Goal: Task Accomplishment & Management: Complete application form

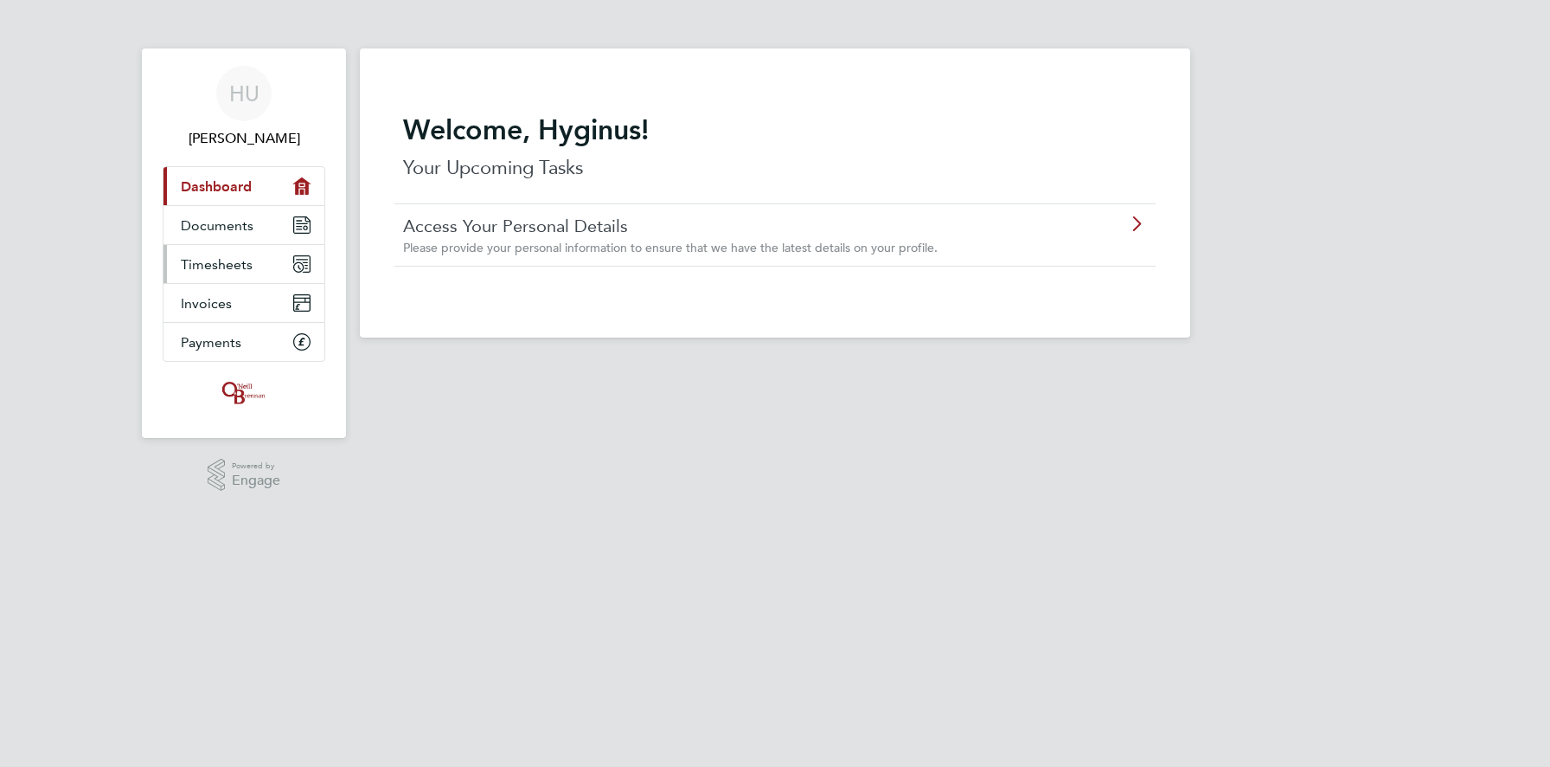
click at [238, 258] on span "Timesheets" at bounding box center [217, 264] width 72 height 16
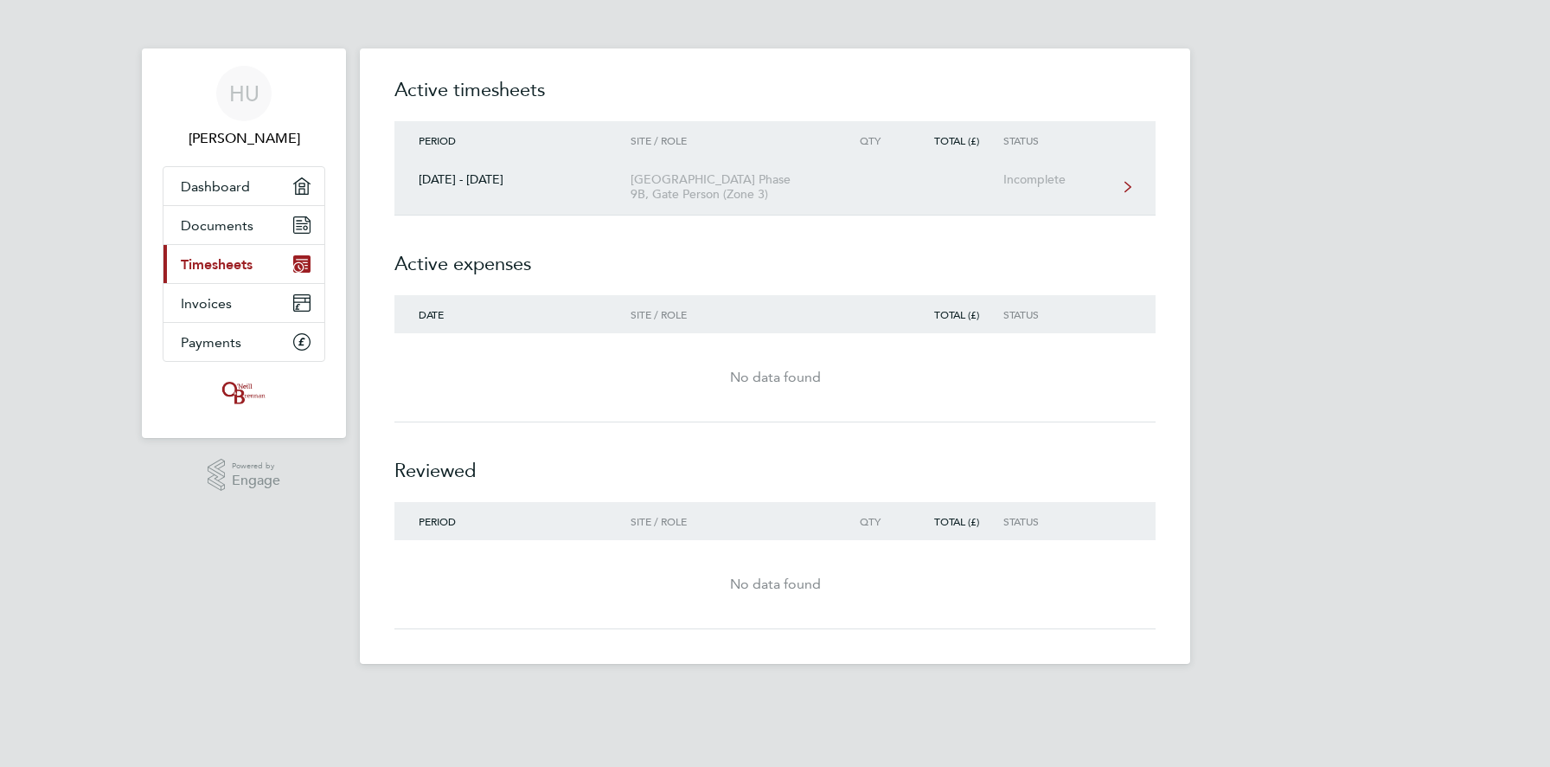
click at [985, 197] on link "[DATE] - [DATE] [GEOGRAPHIC_DATA] Phase 9B, Gate Person (Zone 3) Incomplete" at bounding box center [774, 187] width 761 height 56
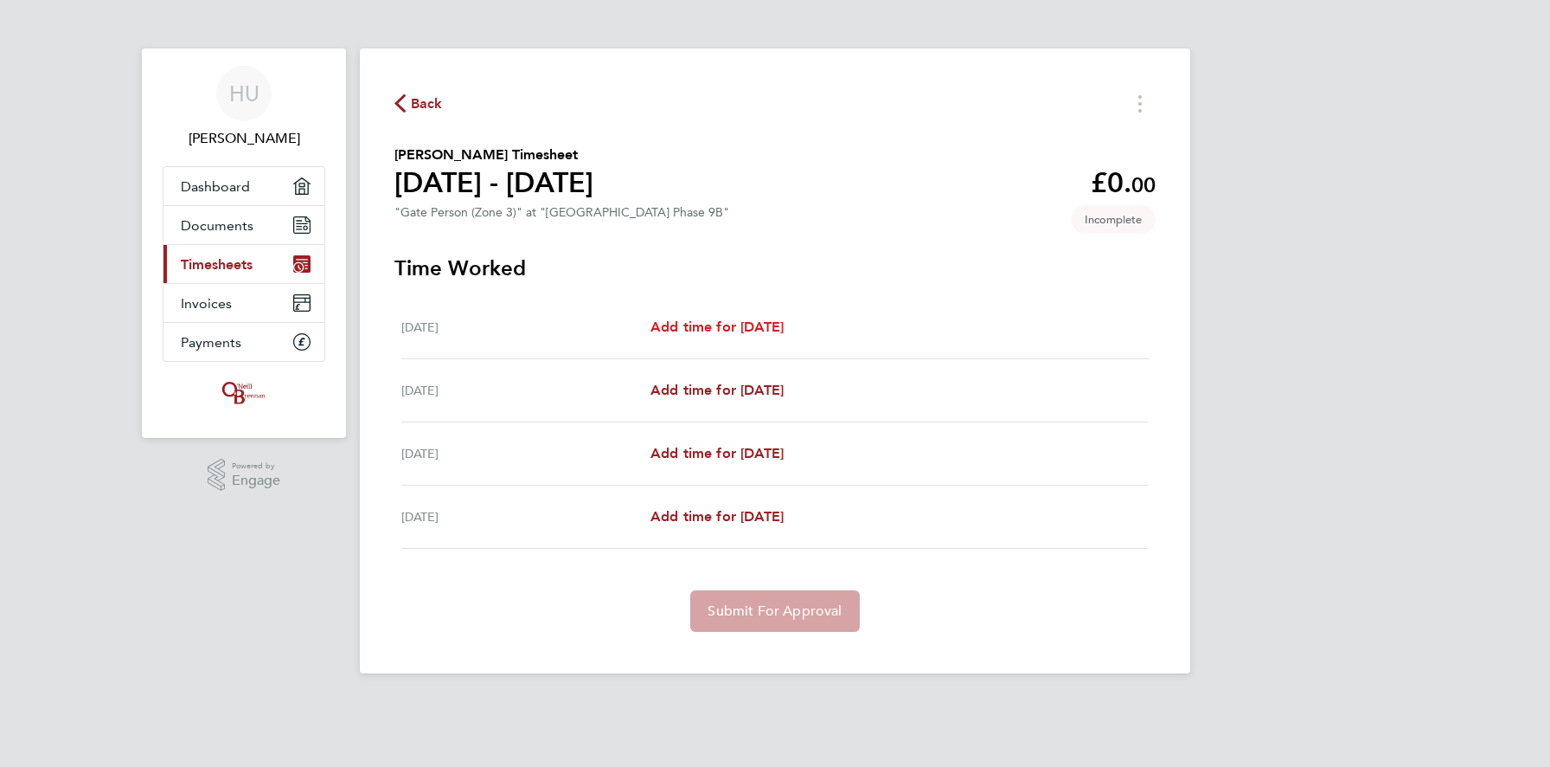
click at [757, 325] on span "Add time for [DATE]" at bounding box center [717, 326] width 133 height 16
select select "30"
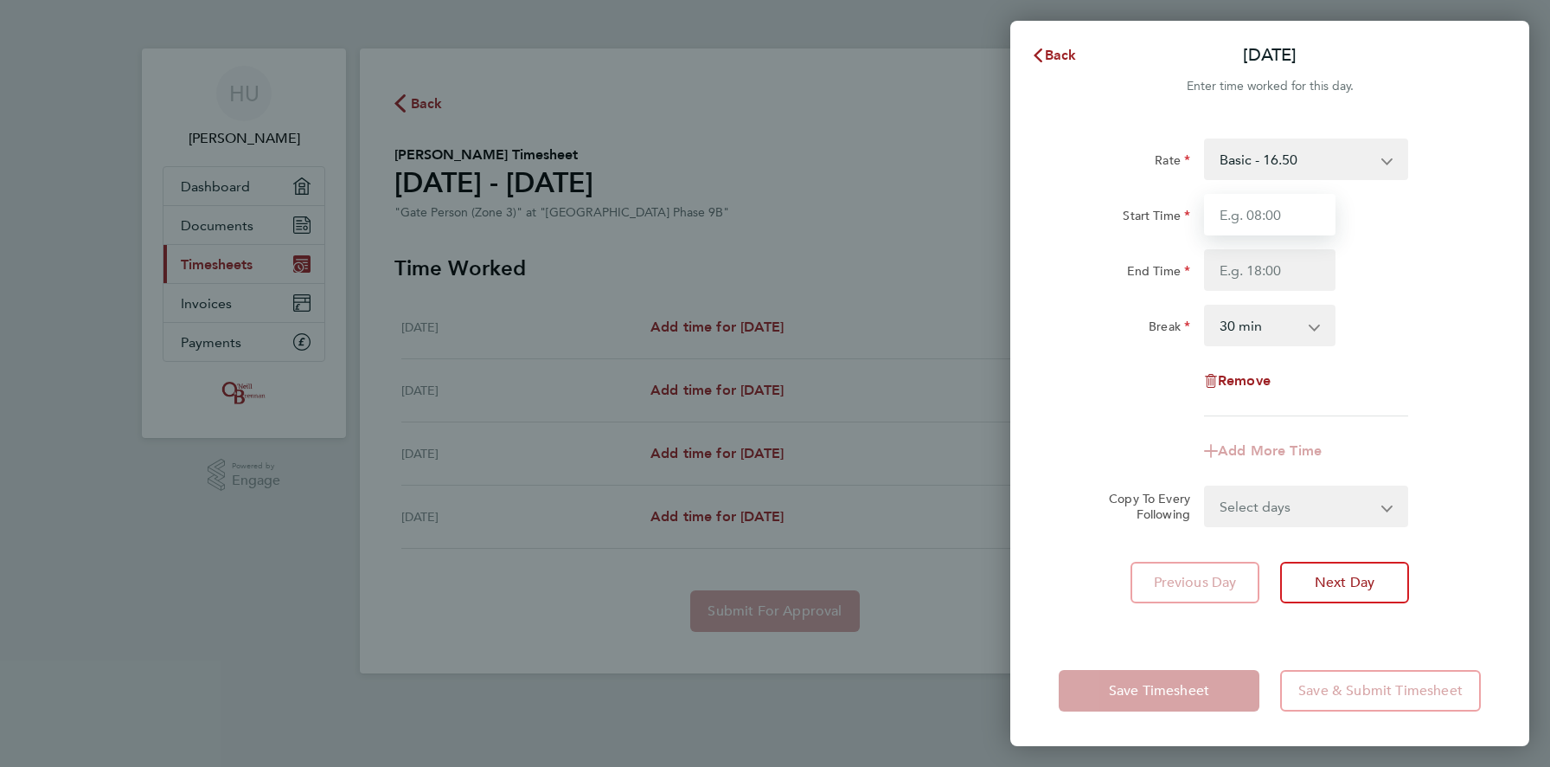
click at [1279, 216] on input "Start Time" at bounding box center [1269, 215] width 131 height 42
type input "07:30"
click at [1296, 273] on input "End Time" at bounding box center [1269, 270] width 131 height 42
type input "07:30"
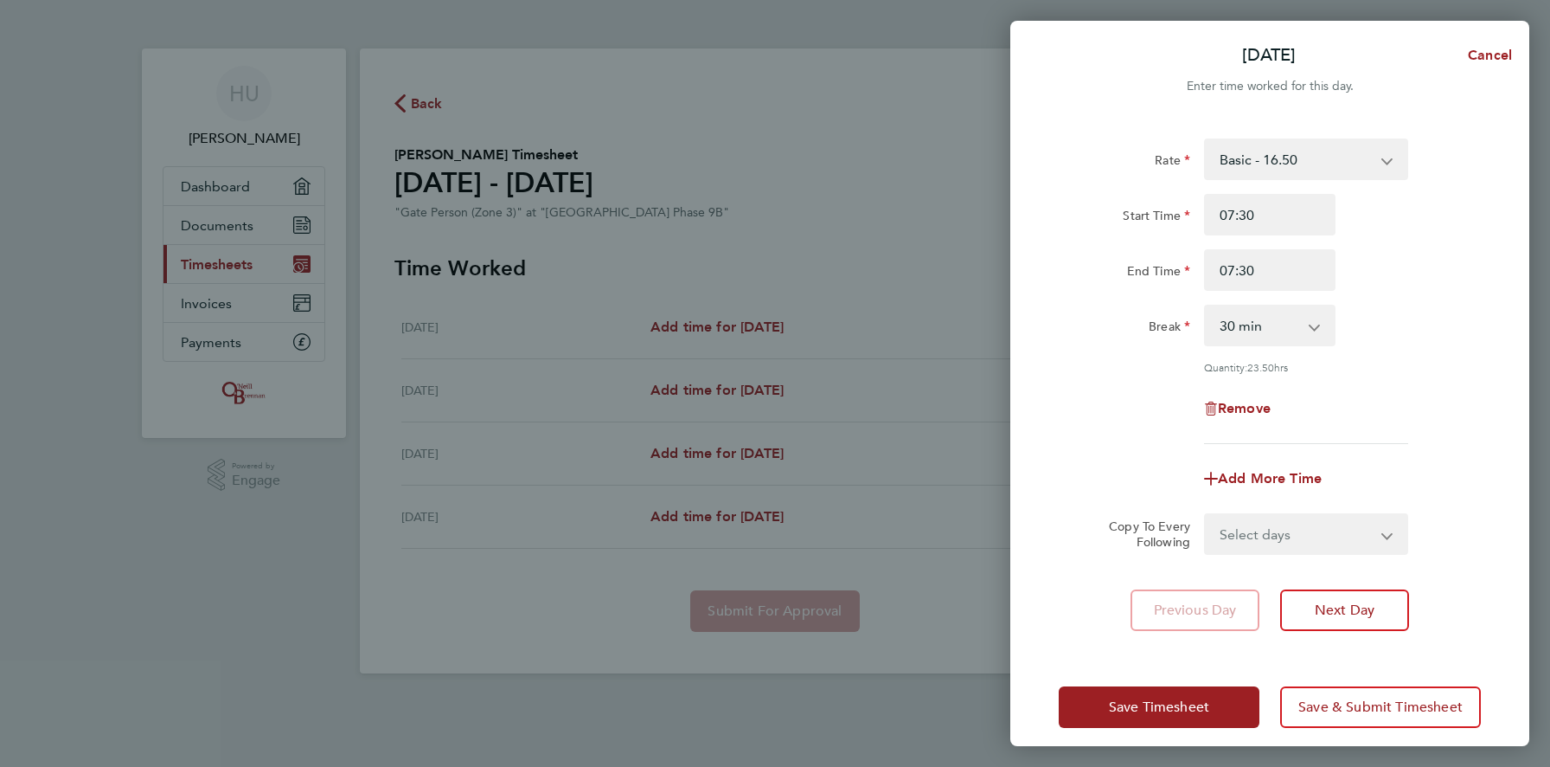
click at [1382, 360] on div "Rate Basic - 16.50 Start Time 07:30 End Time 07:30 Break 0 min 15 min 30 min 45…" at bounding box center [1270, 290] width 422 height 305
click at [1374, 531] on select "Select days Day [DATE] [DATE] [DATE]" at bounding box center [1297, 534] width 182 height 38
click at [1185, 708] on span "Save Timesheet" at bounding box center [1159, 706] width 100 height 17
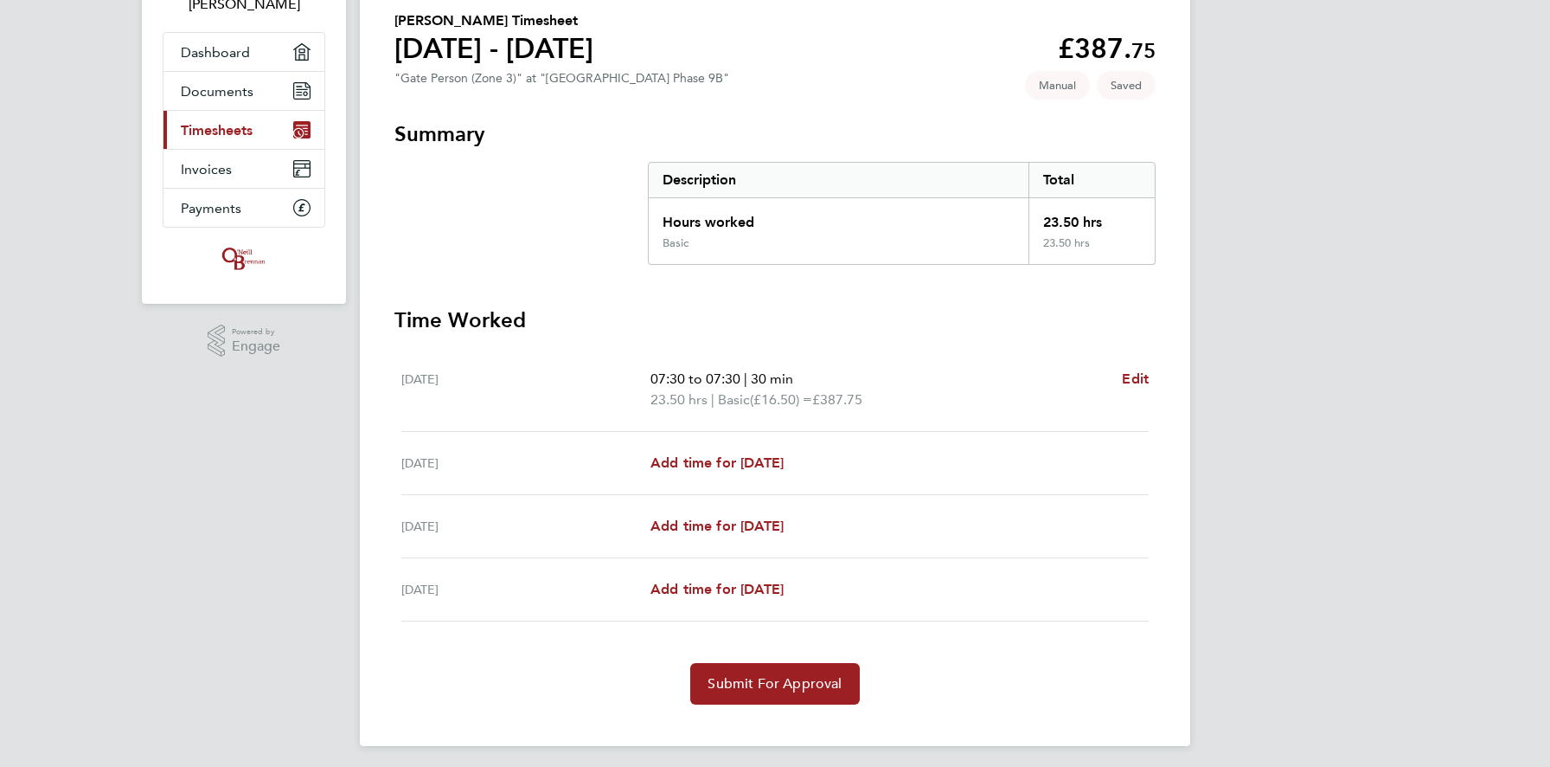
scroll to position [142, 0]
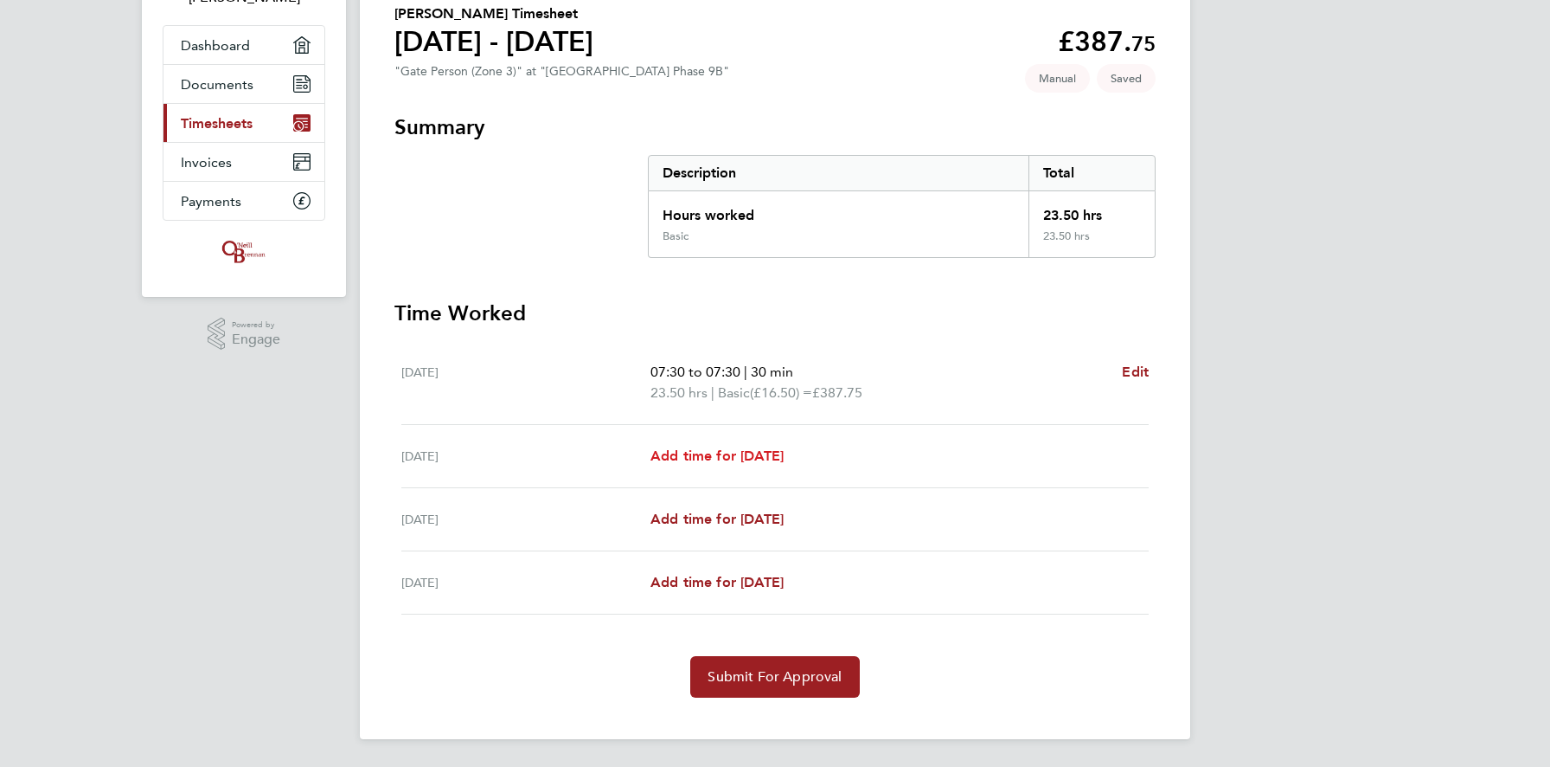
click at [782, 459] on span "Add time for [DATE]" at bounding box center [717, 455] width 133 height 16
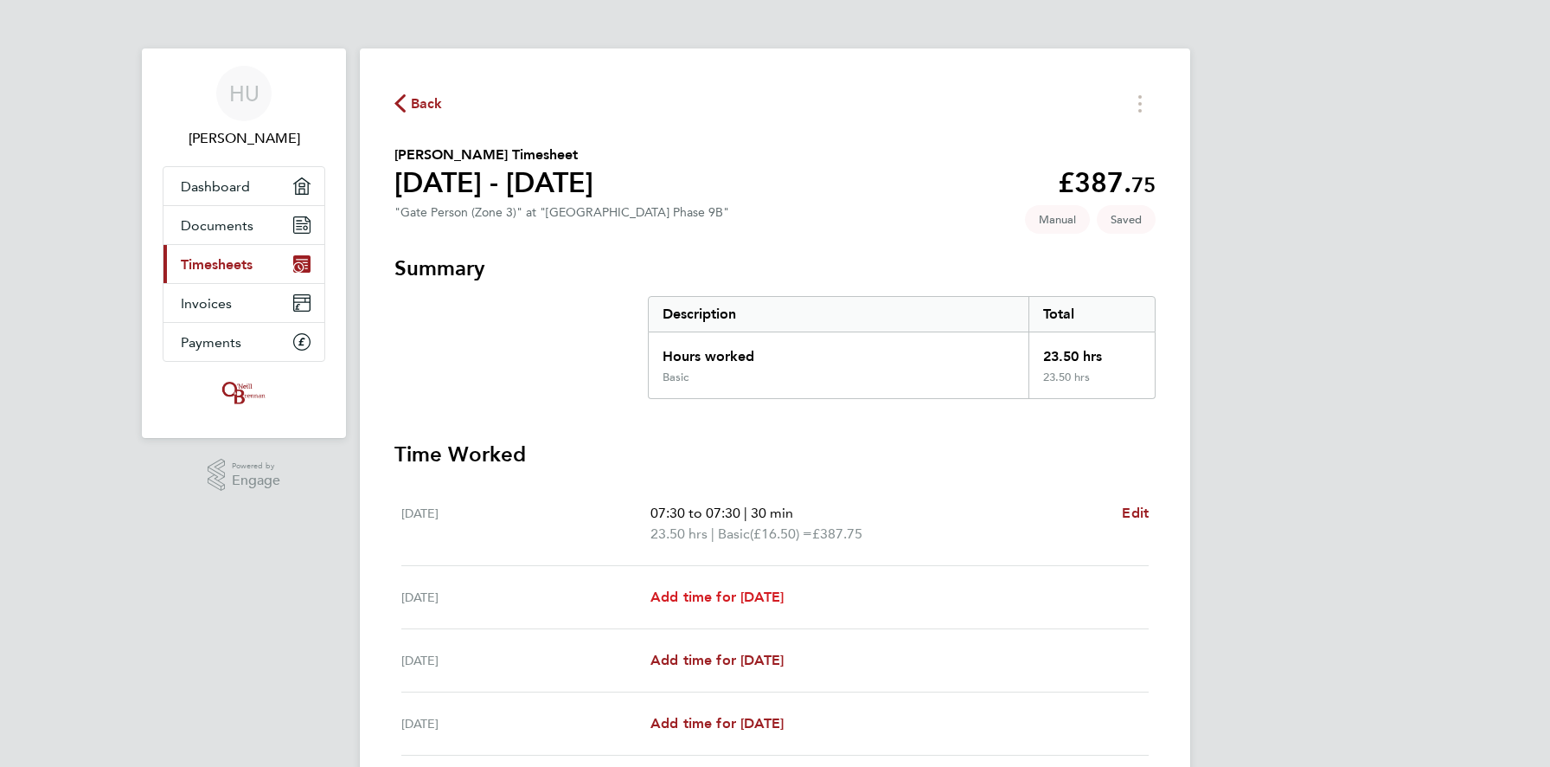
select select "30"
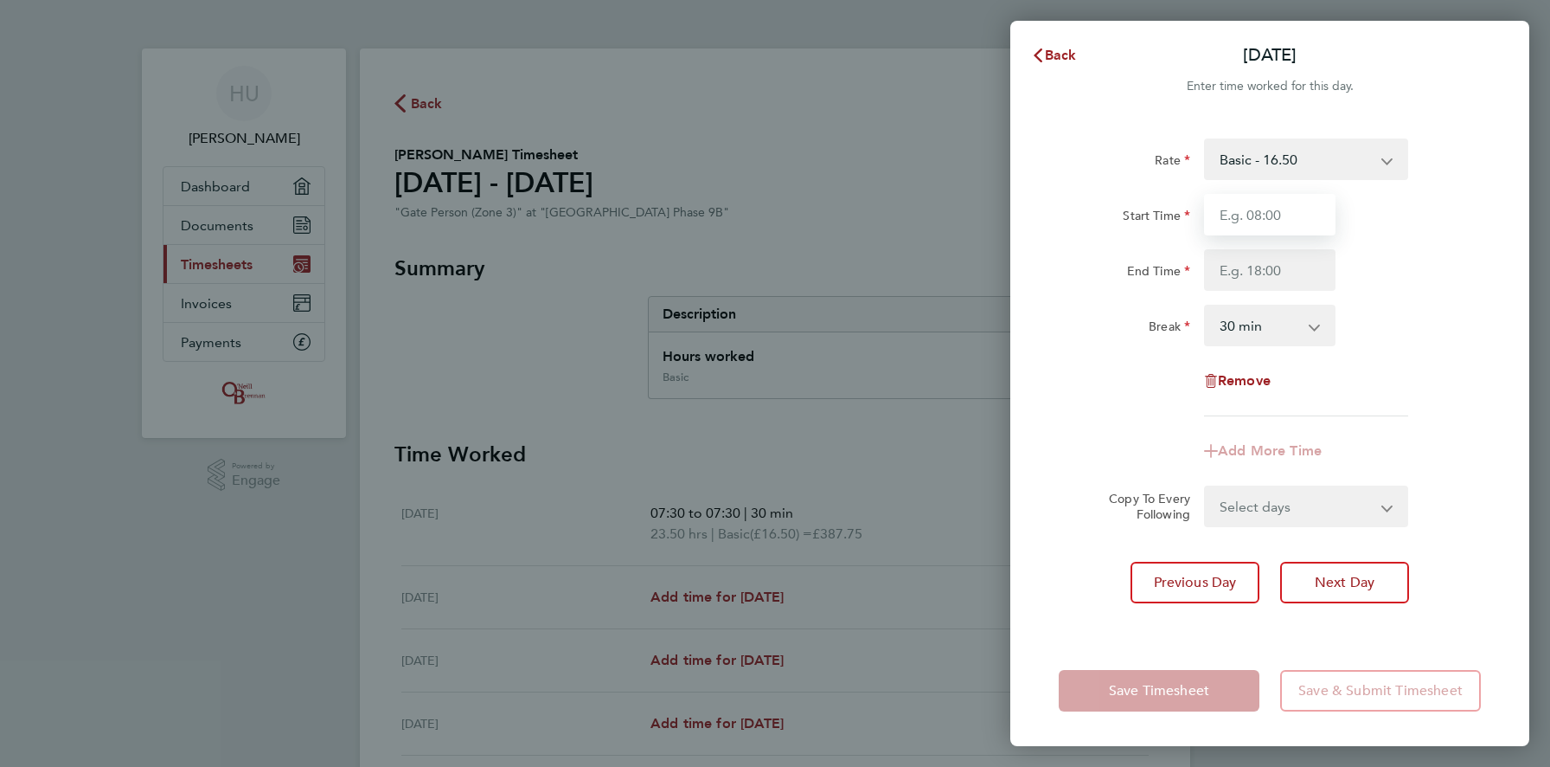
click at [1302, 214] on input "Start Time" at bounding box center [1269, 215] width 131 height 42
type input "07:30"
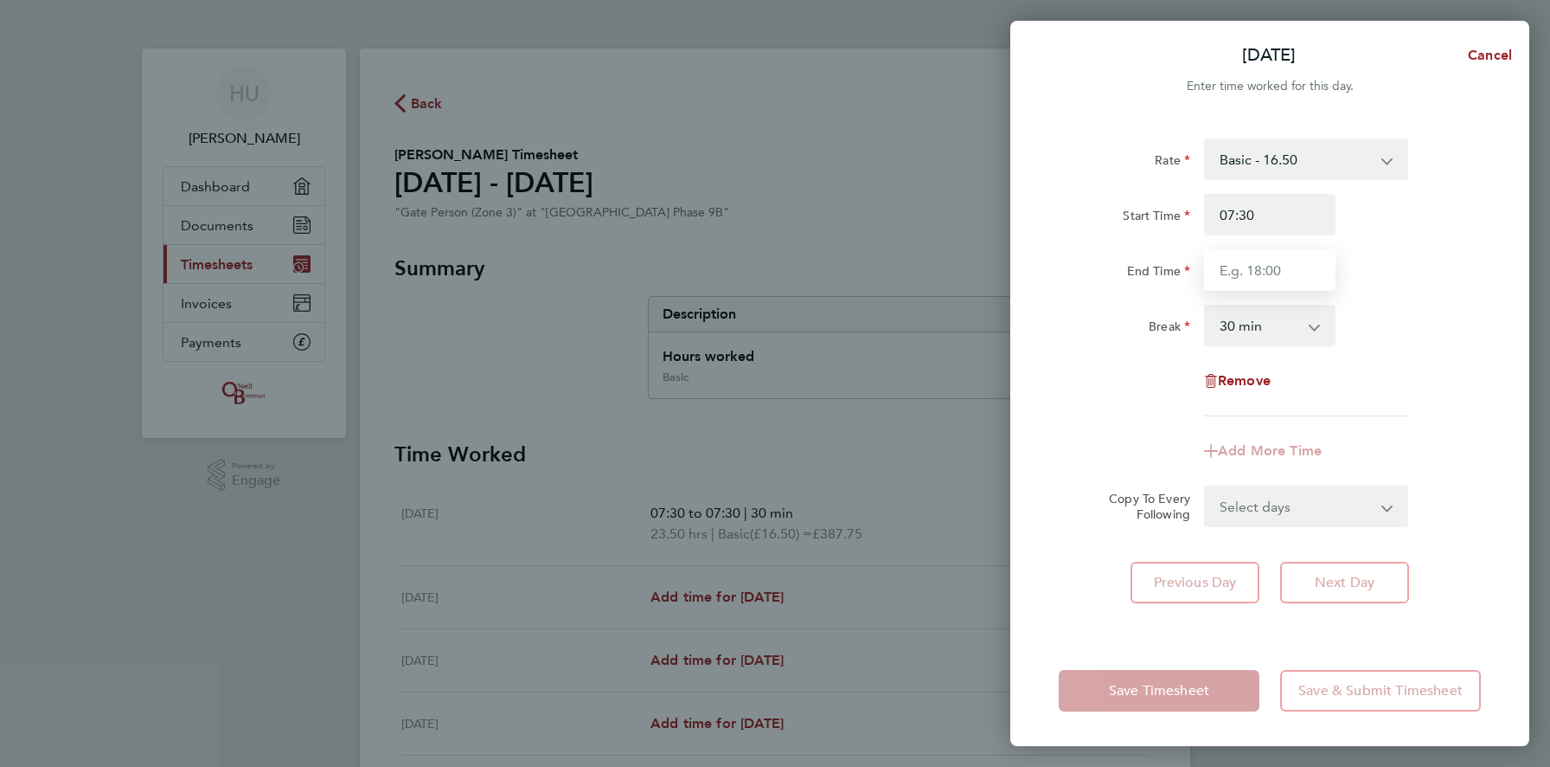
click at [1294, 262] on input "End Time" at bounding box center [1269, 270] width 131 height 42
type input "07:30"
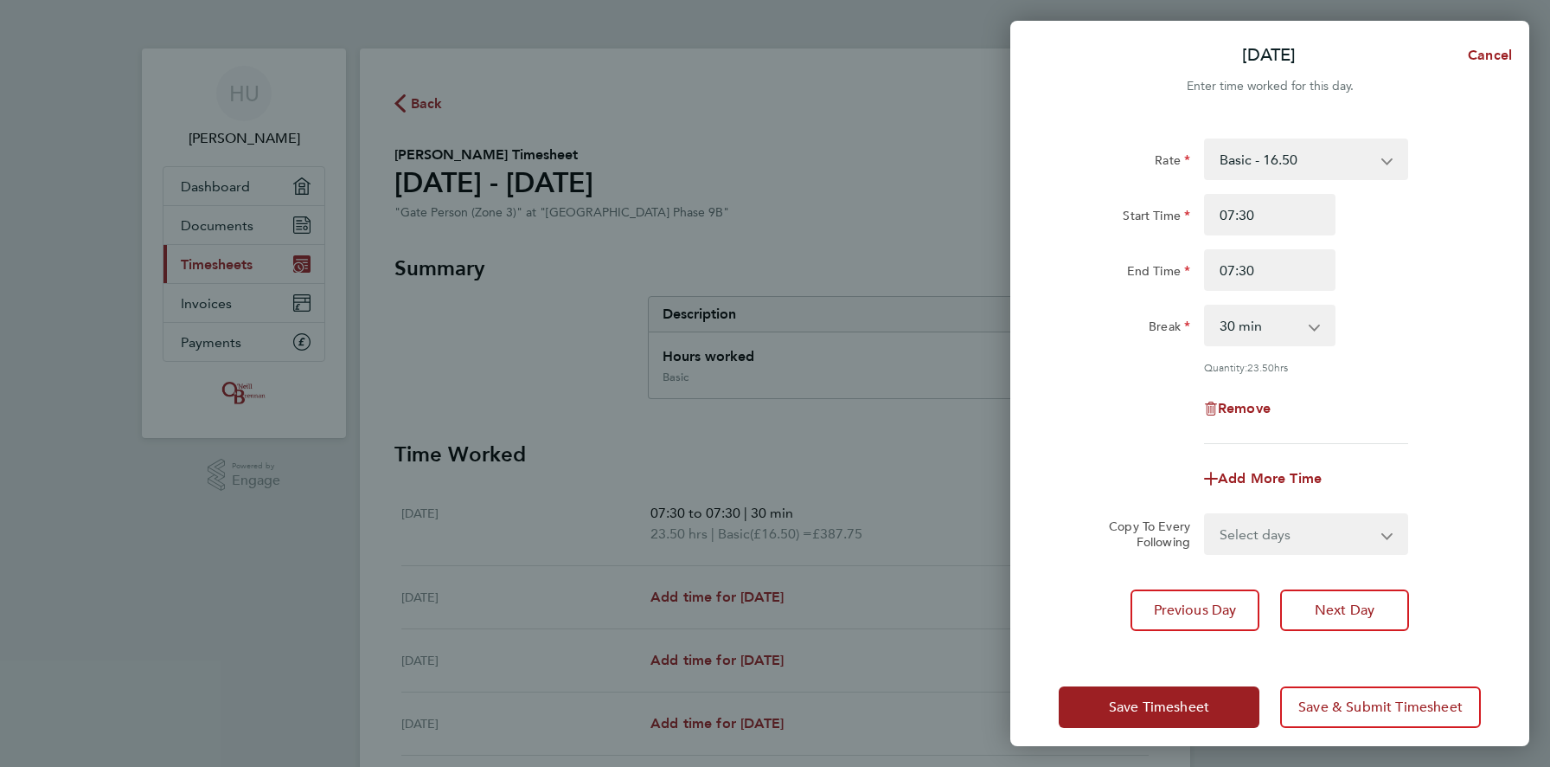
click at [1425, 269] on div "End Time 07:30" at bounding box center [1270, 270] width 436 height 42
click at [1174, 702] on span "Save Timesheet" at bounding box center [1159, 706] width 100 height 17
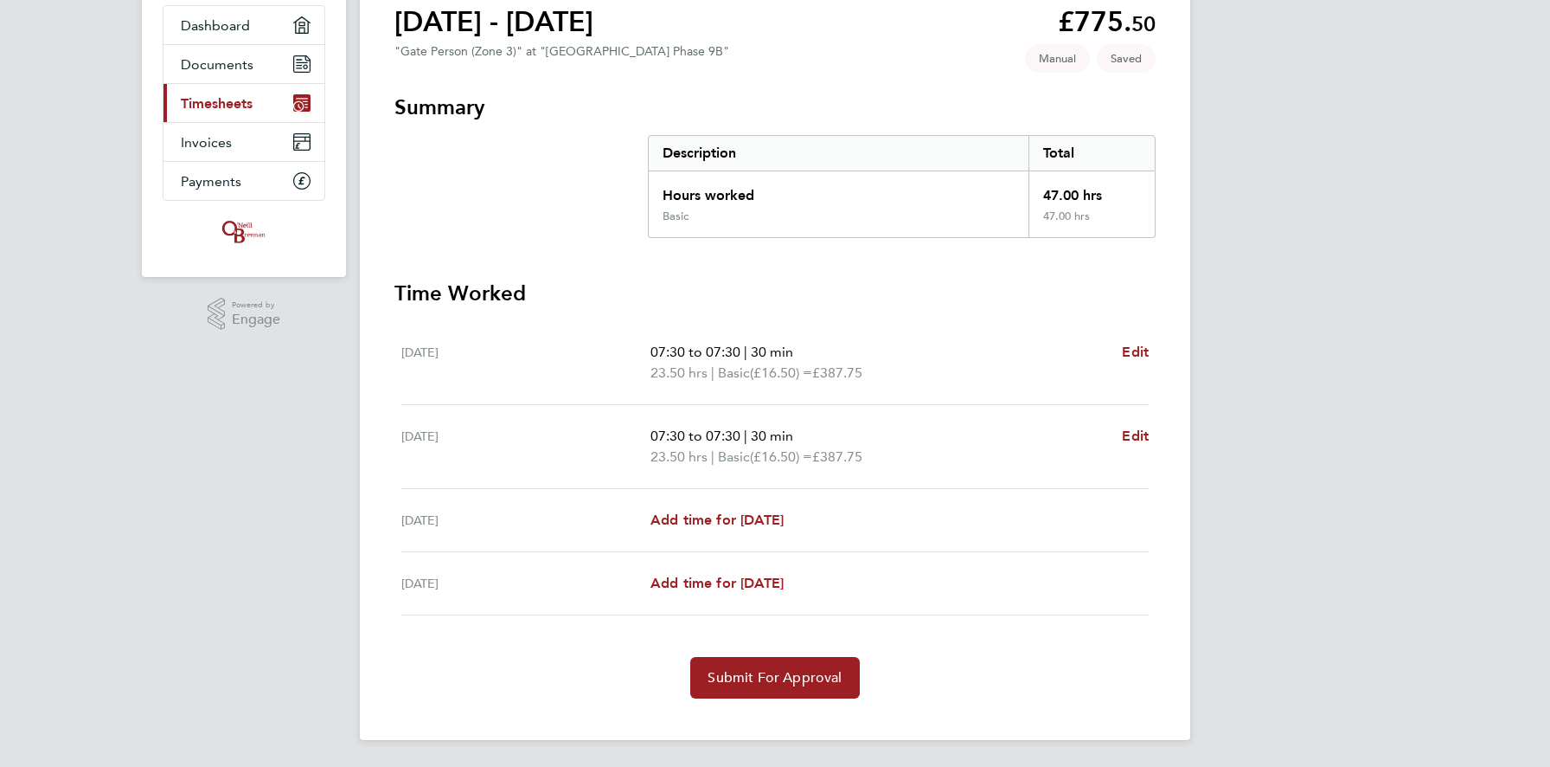
scroll to position [163, 0]
click at [784, 519] on span "Add time for [DATE]" at bounding box center [717, 518] width 133 height 16
select select "30"
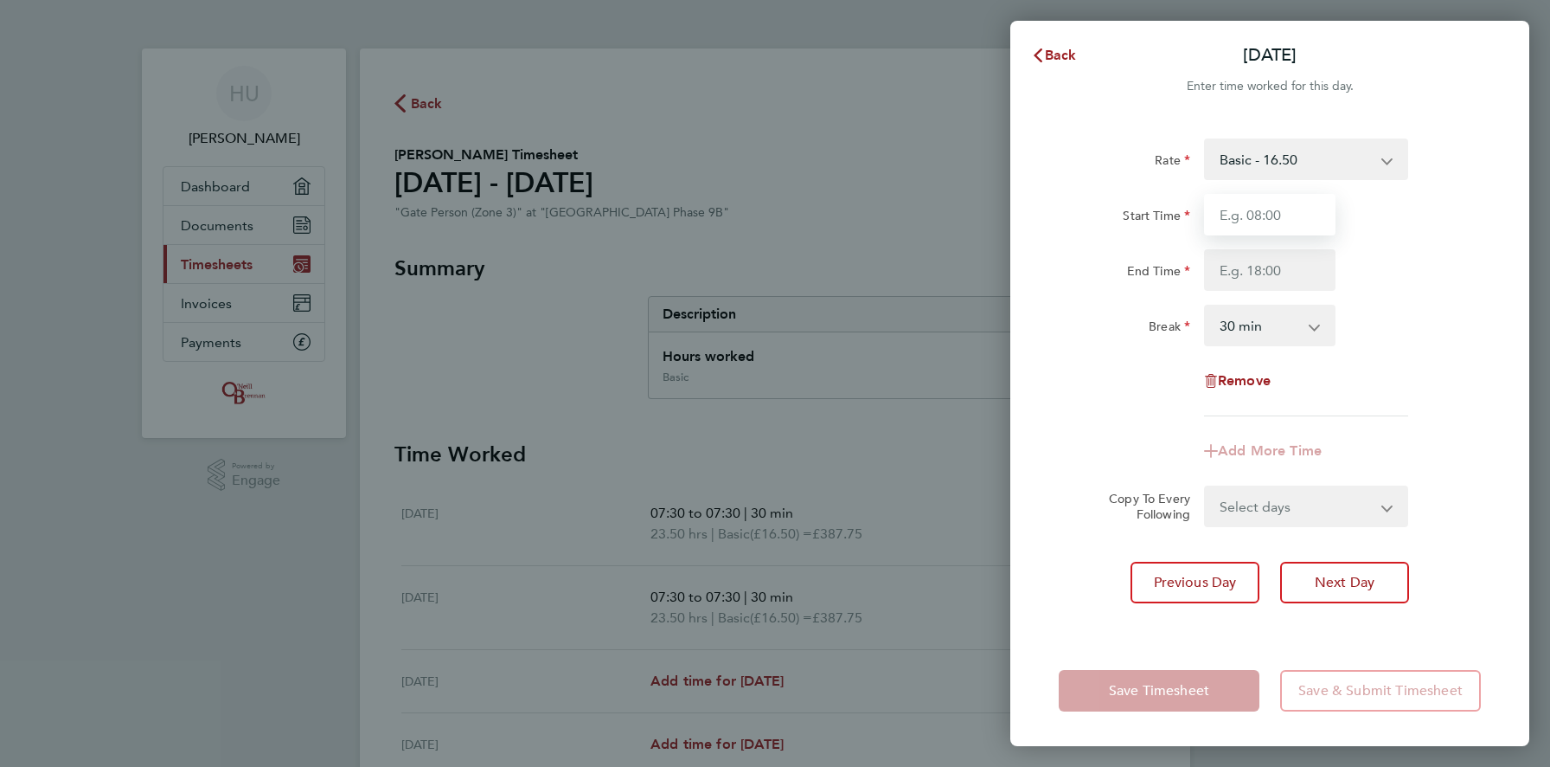
click at [1275, 214] on input "Start Time" at bounding box center [1269, 215] width 131 height 42
type input "07:30"
click at [1278, 274] on input "End Time" at bounding box center [1269, 270] width 131 height 42
type input "07:30"
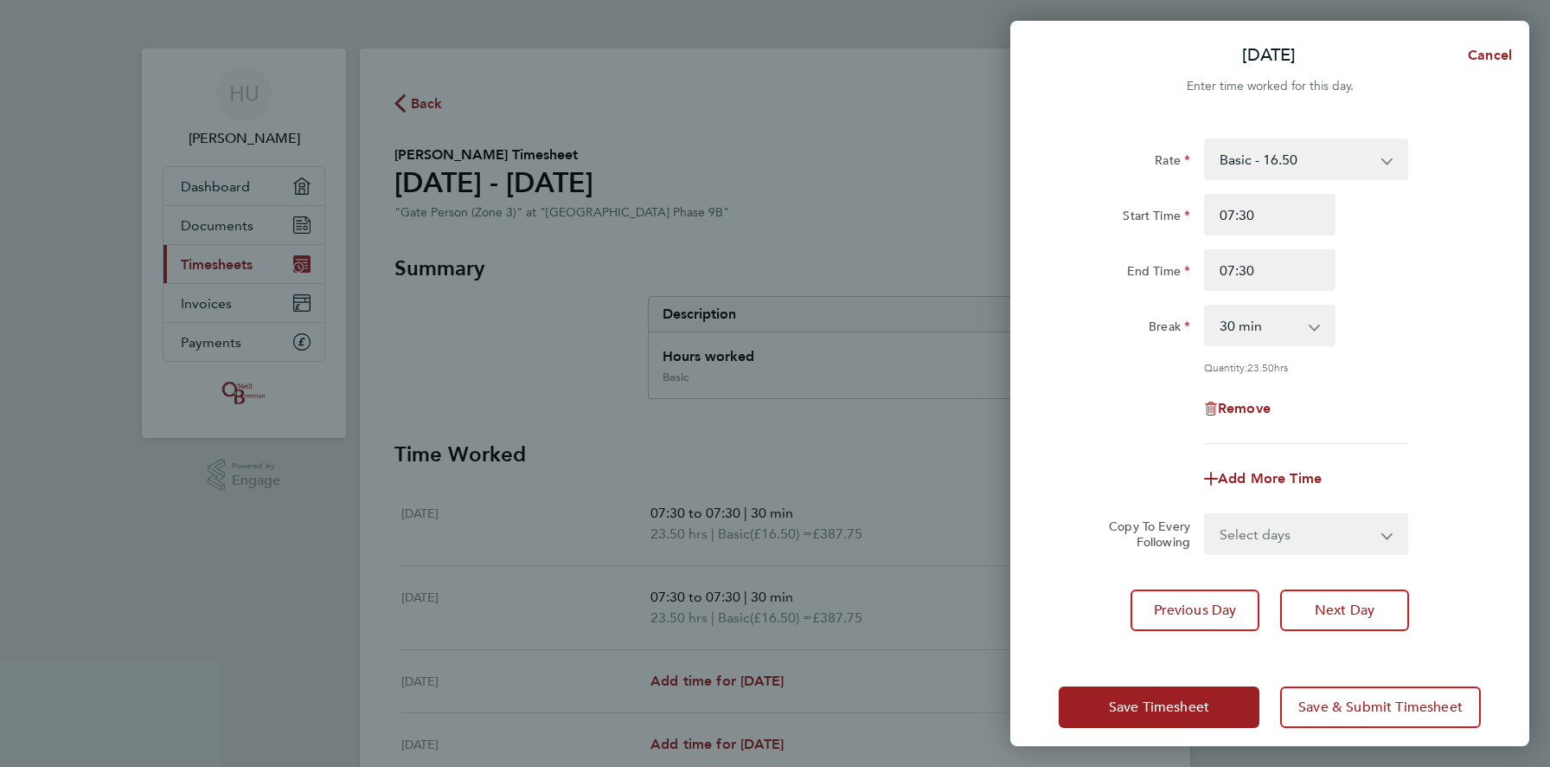
click at [1129, 453] on app-timesheet-line-form-group "Rate Basic - 16.50 Start Time 07:30 End Time 07:30 Break 0 min 15 min 30 min 45…" at bounding box center [1270, 318] width 422 height 361
click at [1150, 707] on span "Save Timesheet" at bounding box center [1159, 706] width 100 height 17
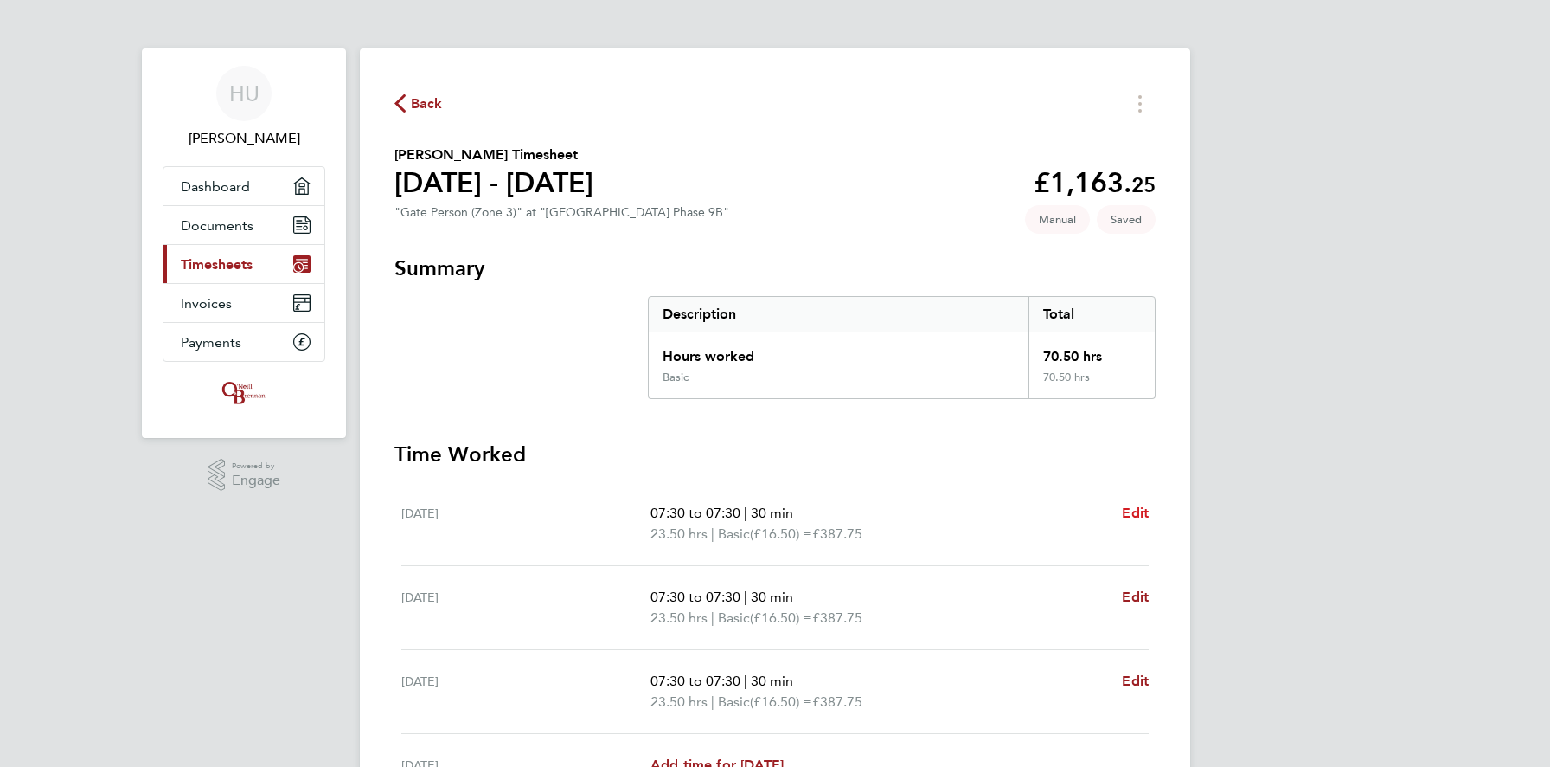
click at [1133, 513] on span "Edit" at bounding box center [1135, 512] width 27 height 16
select select "30"
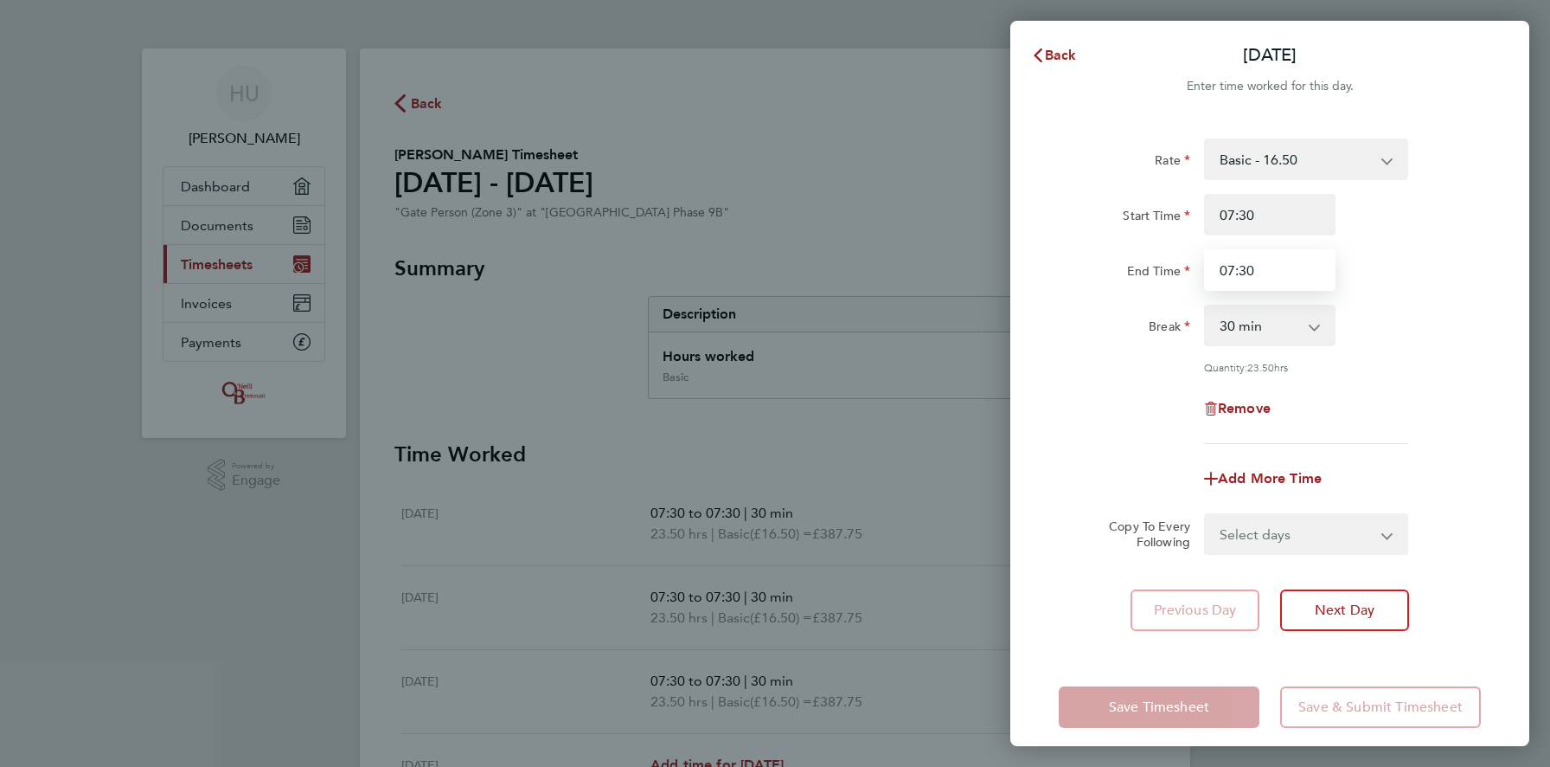
drag, startPoint x: 1267, startPoint y: 270, endPoint x: 1192, endPoint y: 269, distance: 74.4
click at [1192, 269] on div "End Time 07:30" at bounding box center [1270, 270] width 436 height 42
click at [1229, 270] on input "07:30" at bounding box center [1269, 270] width 131 height 42
drag, startPoint x: 1235, startPoint y: 269, endPoint x: 1209, endPoint y: 269, distance: 26.0
click at [1209, 269] on input "07:30" at bounding box center [1269, 270] width 131 height 42
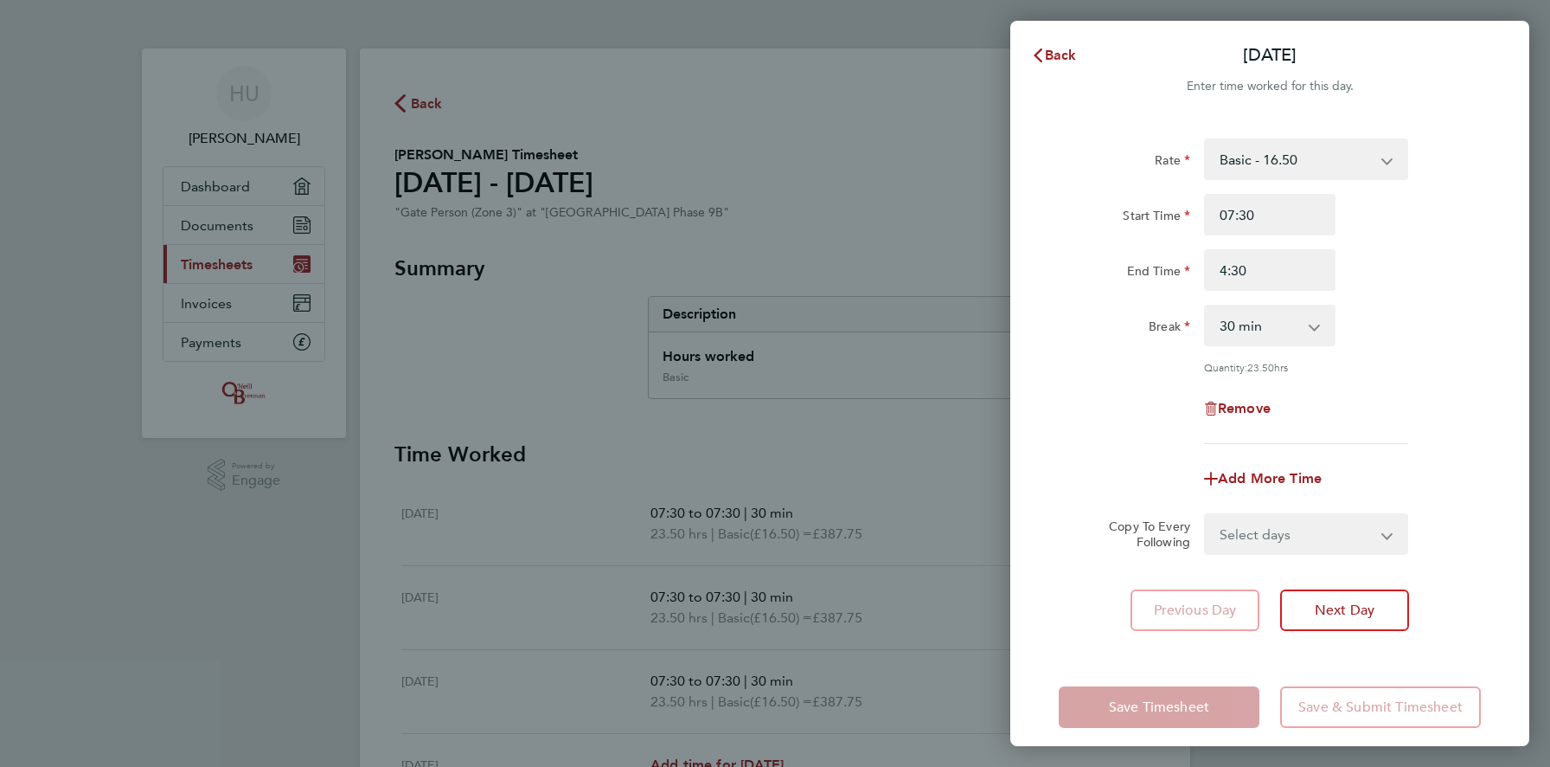
type input "04:30"
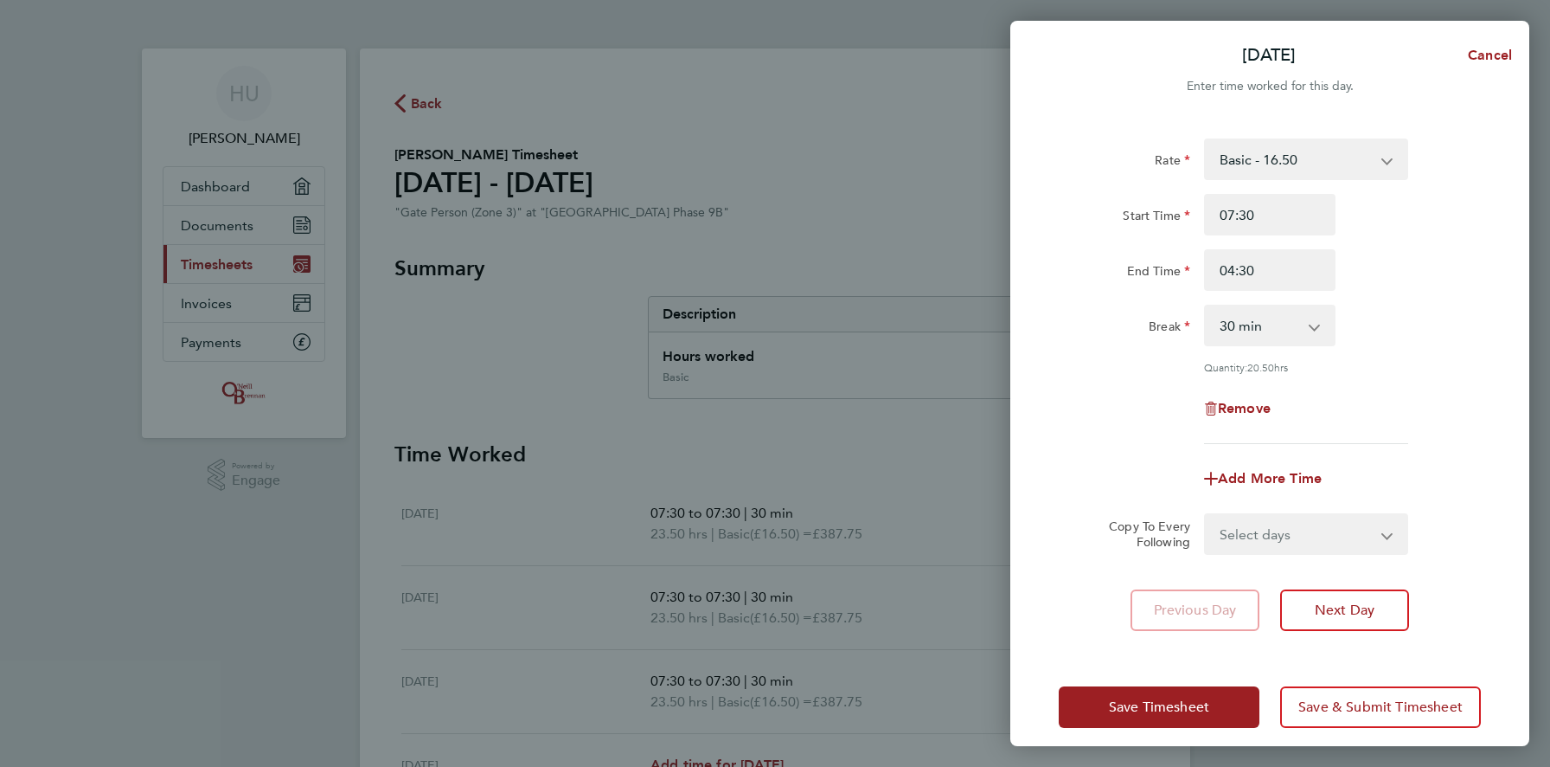
click at [1078, 665] on div "Save Timesheet Save & Submit Timesheet" at bounding box center [1269, 706] width 519 height 111
click at [1097, 696] on button "Save Timesheet" at bounding box center [1159, 707] width 201 height 42
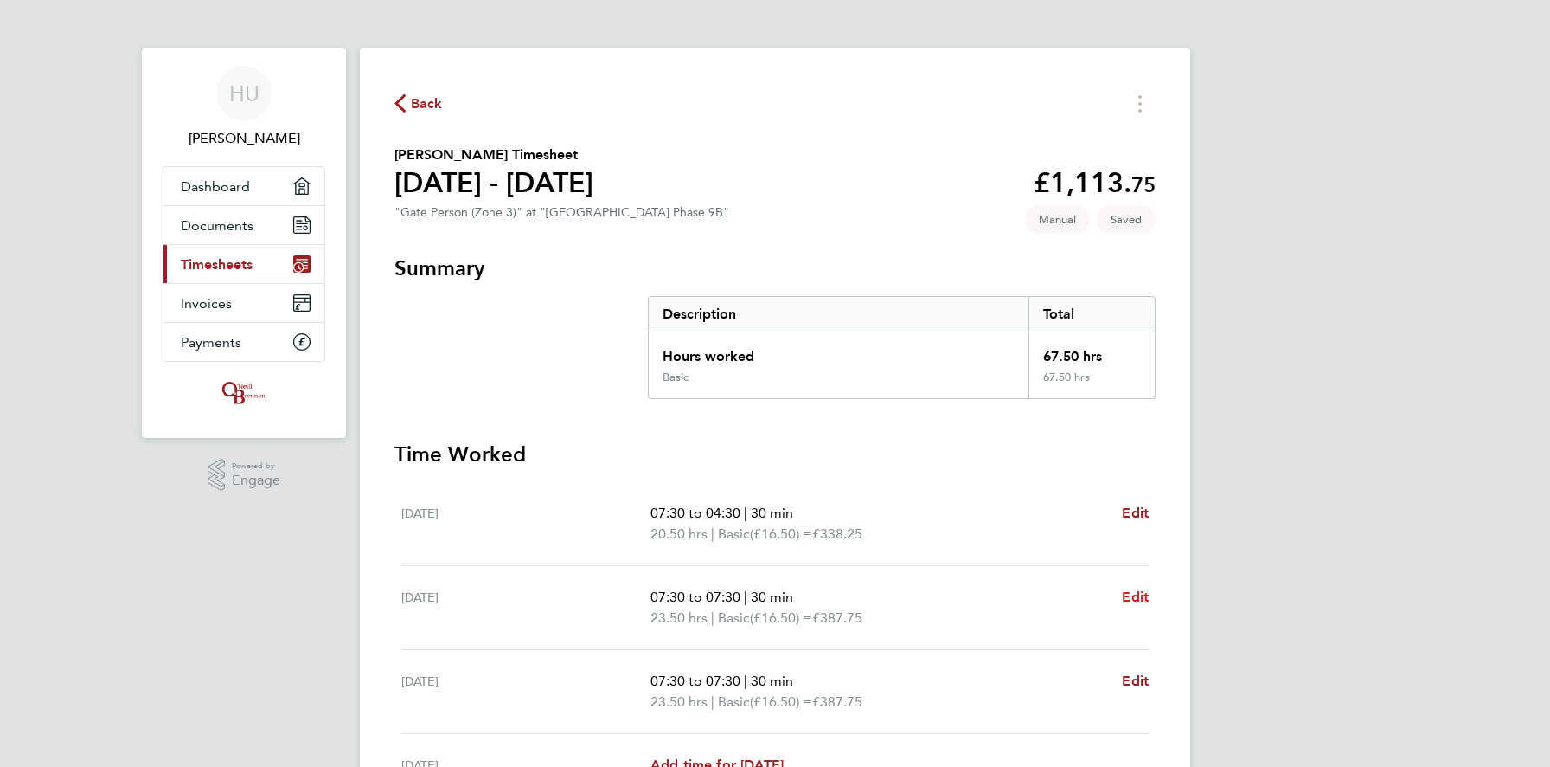
click at [1129, 595] on span "Edit" at bounding box center [1135, 596] width 27 height 16
select select "30"
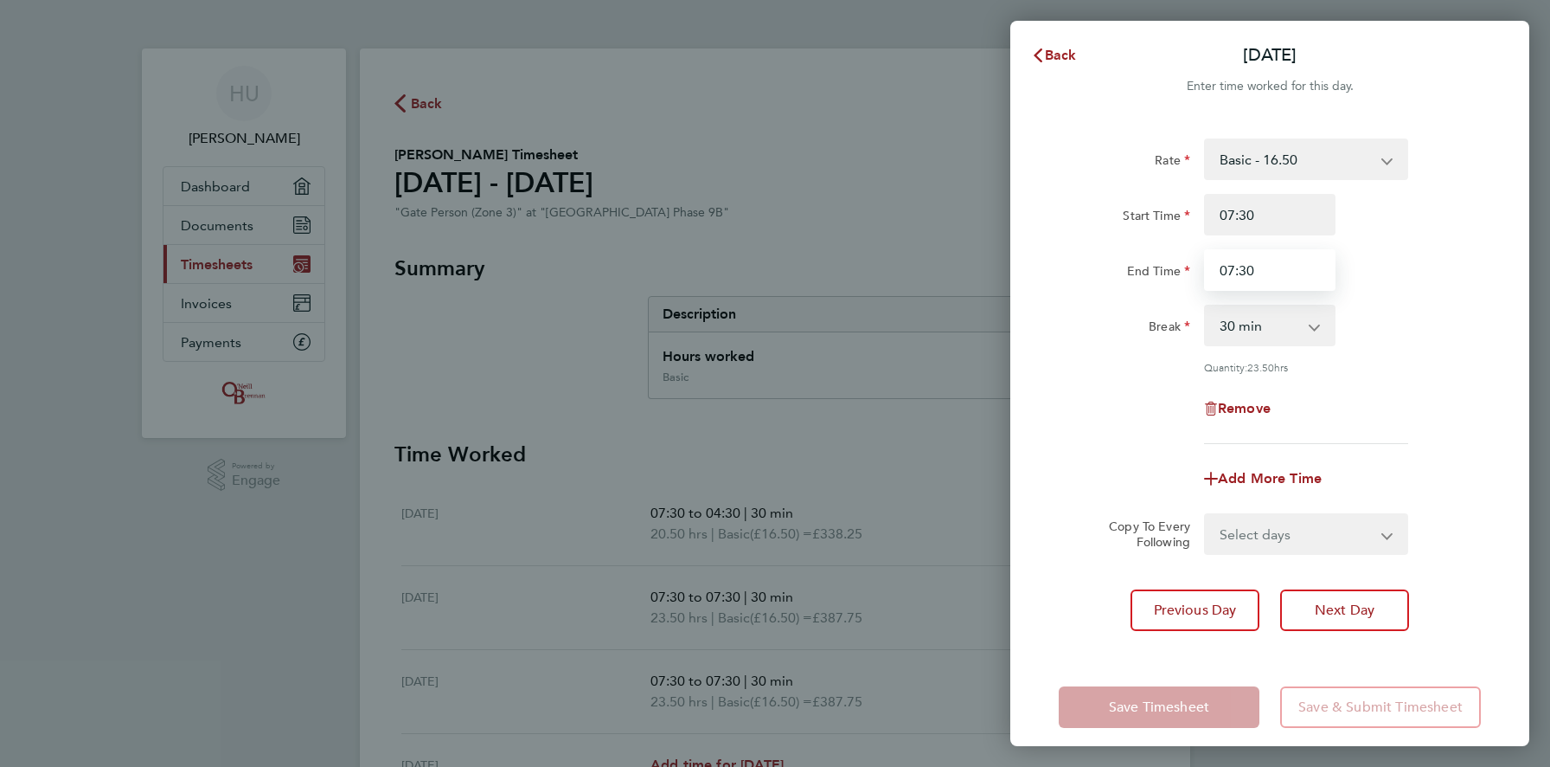
drag, startPoint x: 1233, startPoint y: 274, endPoint x: 1223, endPoint y: 274, distance: 9.5
click at [1223, 274] on input "07:30" at bounding box center [1269, 270] width 131 height 42
type input "04:30"
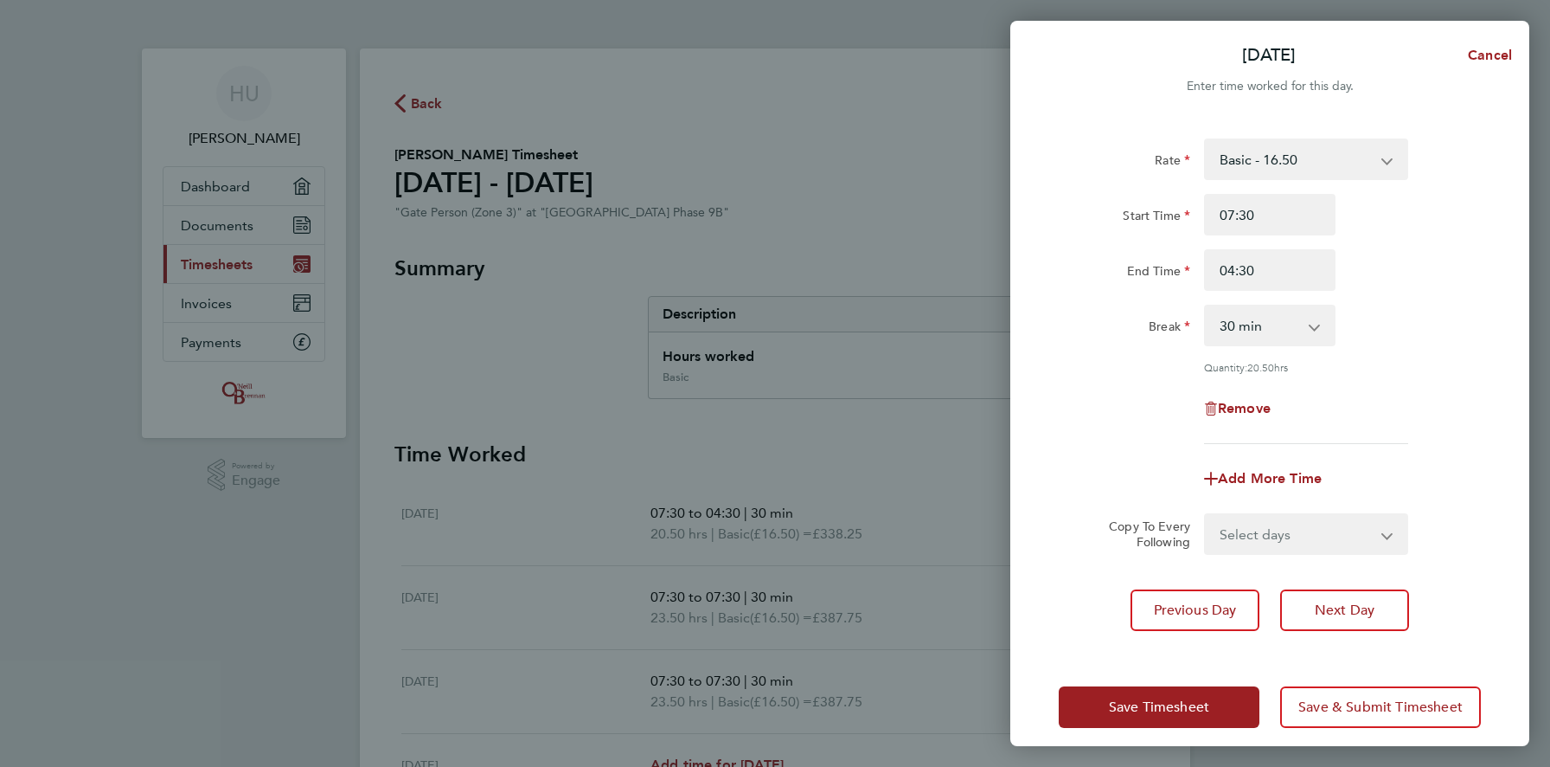
click at [1145, 708] on app-form-button "Save Timesheet" at bounding box center [1164, 707] width 211 height 42
click at [1145, 708] on span "Save Timesheet" at bounding box center [1159, 706] width 100 height 17
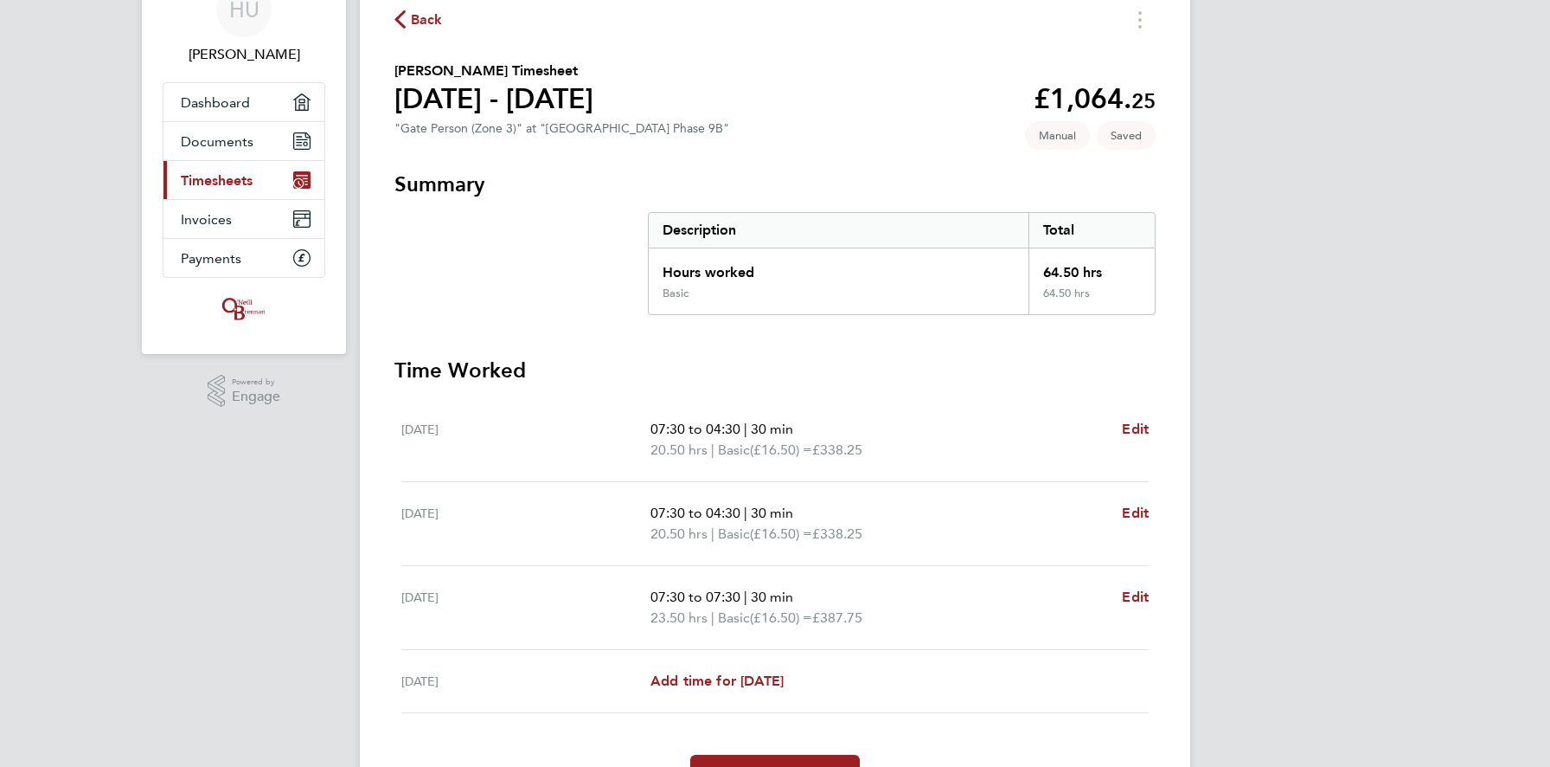
scroll to position [106, 0]
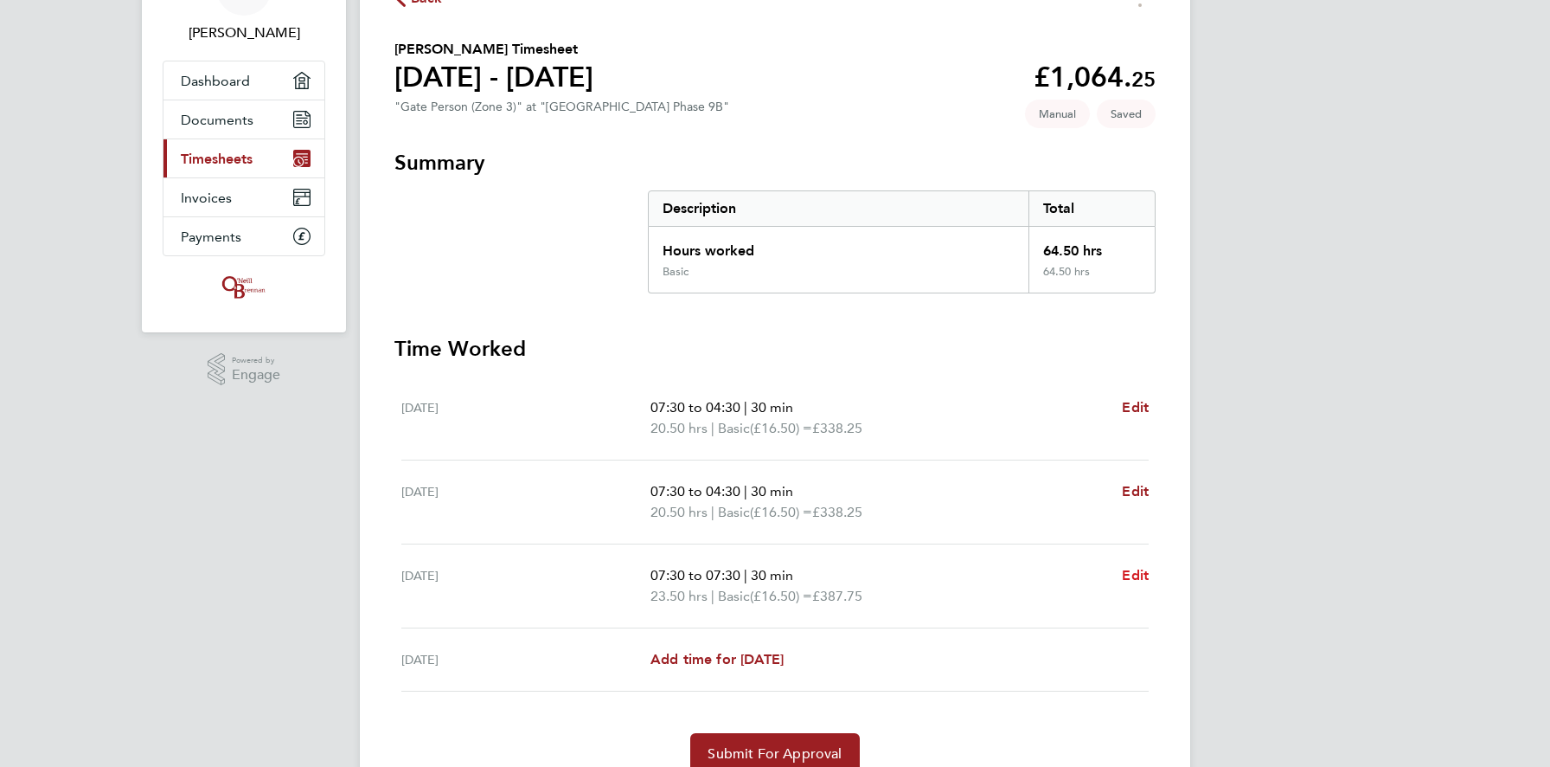
click at [1128, 578] on span "Edit" at bounding box center [1135, 575] width 27 height 16
select select "30"
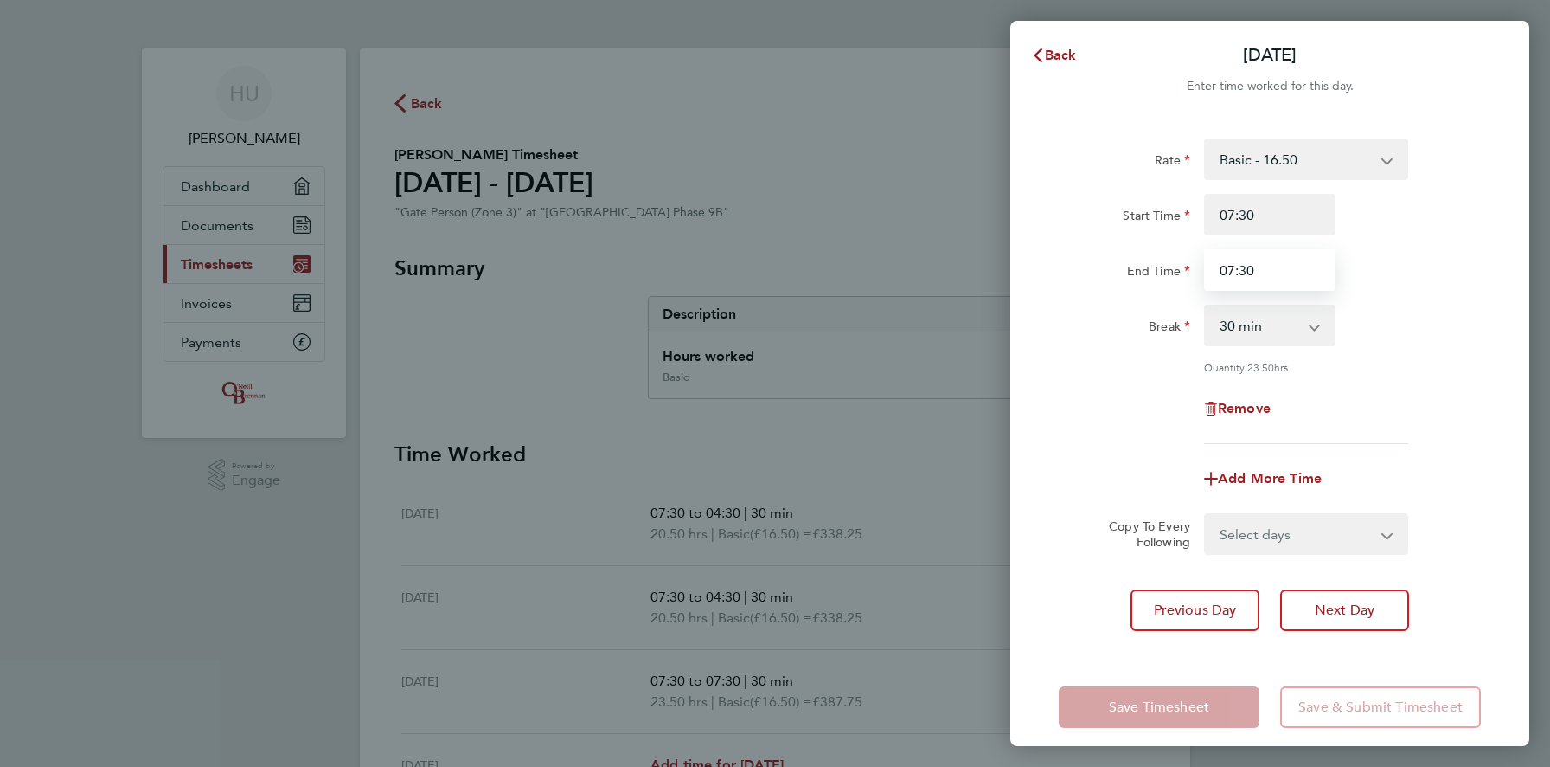
click at [1235, 268] on input "07:30" at bounding box center [1269, 270] width 131 height 42
type input "04:30"
click at [1085, 614] on div "Previous Day Next Day" at bounding box center [1270, 610] width 422 height 42
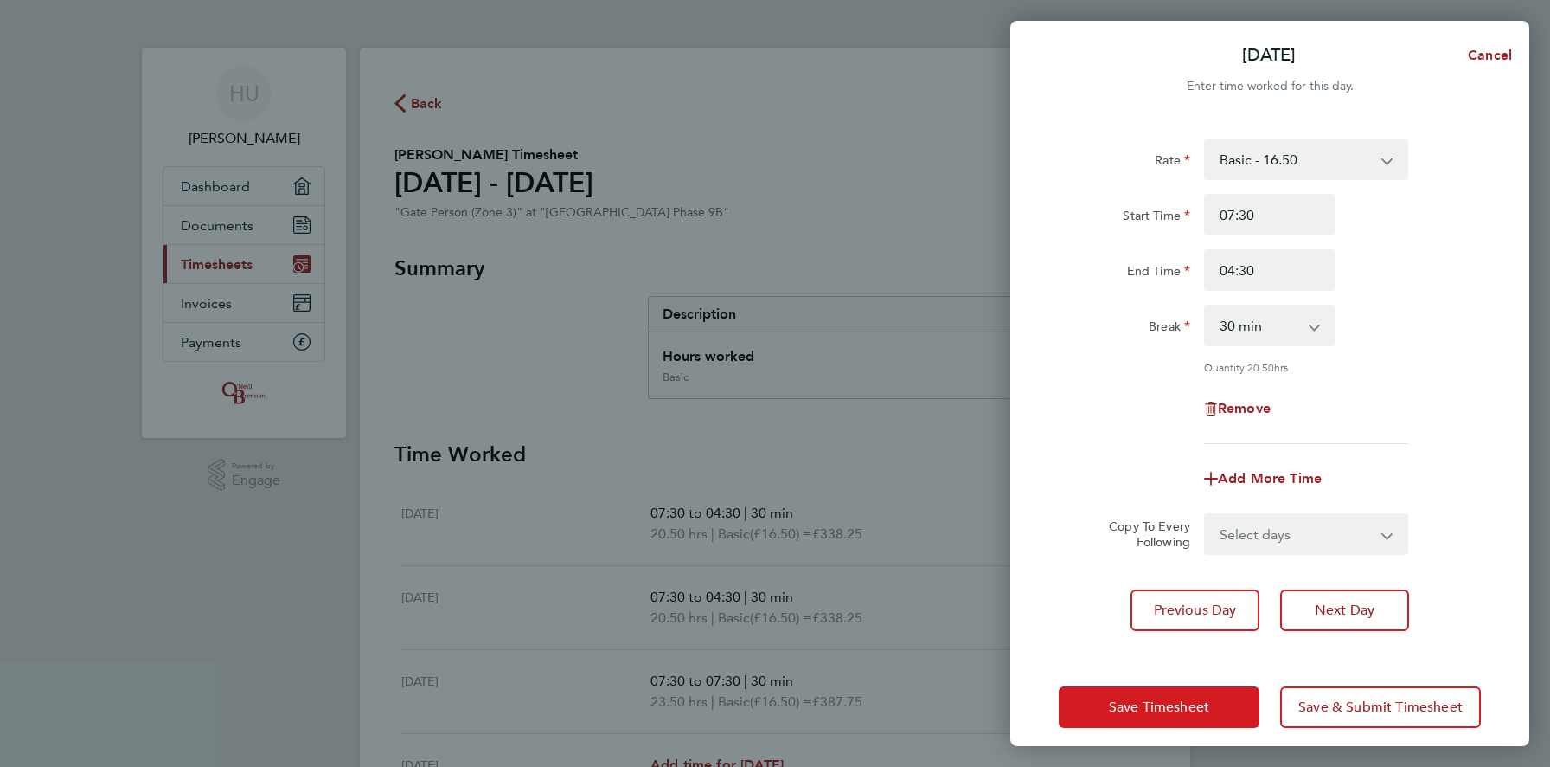
click at [1105, 710] on button "Save Timesheet" at bounding box center [1159, 707] width 201 height 42
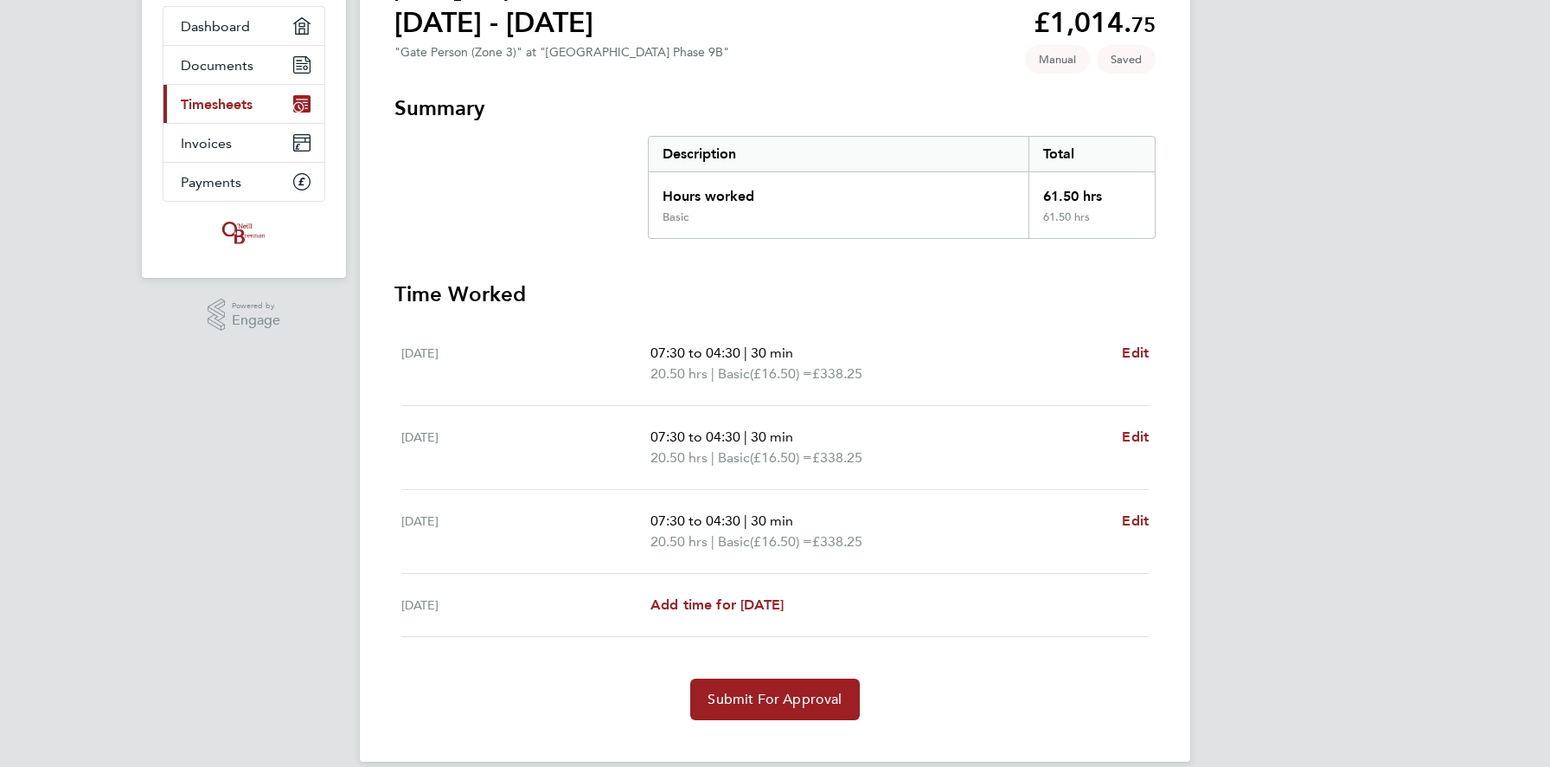
scroll to position [171, 0]
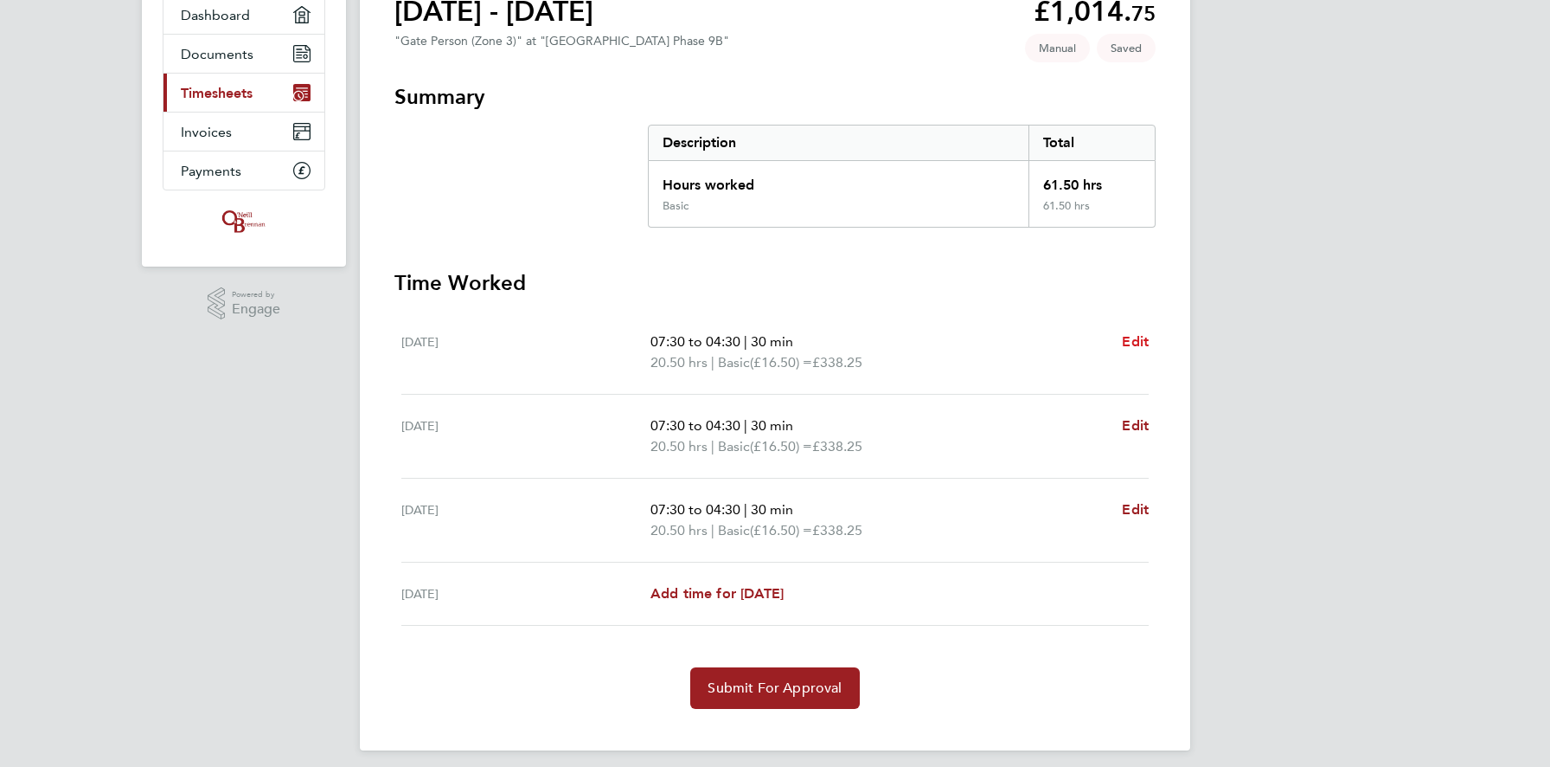
click at [1131, 341] on span "Edit" at bounding box center [1135, 341] width 27 height 16
select select "30"
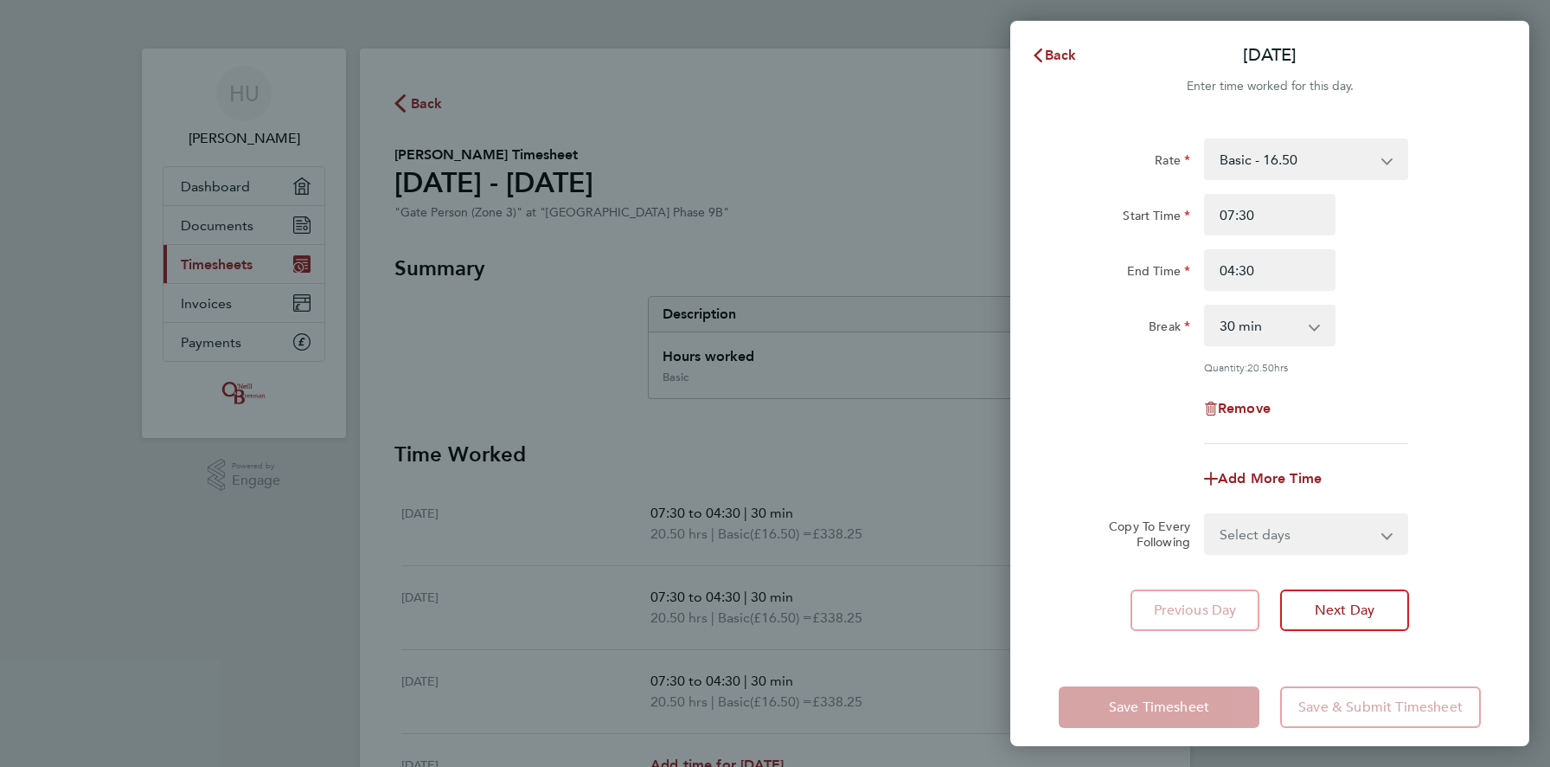
click at [1248, 372] on div "Quantity: 20.50 hrs" at bounding box center [1306, 367] width 204 height 14
click at [1240, 273] on input "04:30" at bounding box center [1269, 270] width 131 height 42
drag, startPoint x: 1233, startPoint y: 272, endPoint x: 1217, endPoint y: 270, distance: 15.7
click at [1216, 270] on input "04:30" at bounding box center [1269, 270] width 131 height 42
type input "16:30"
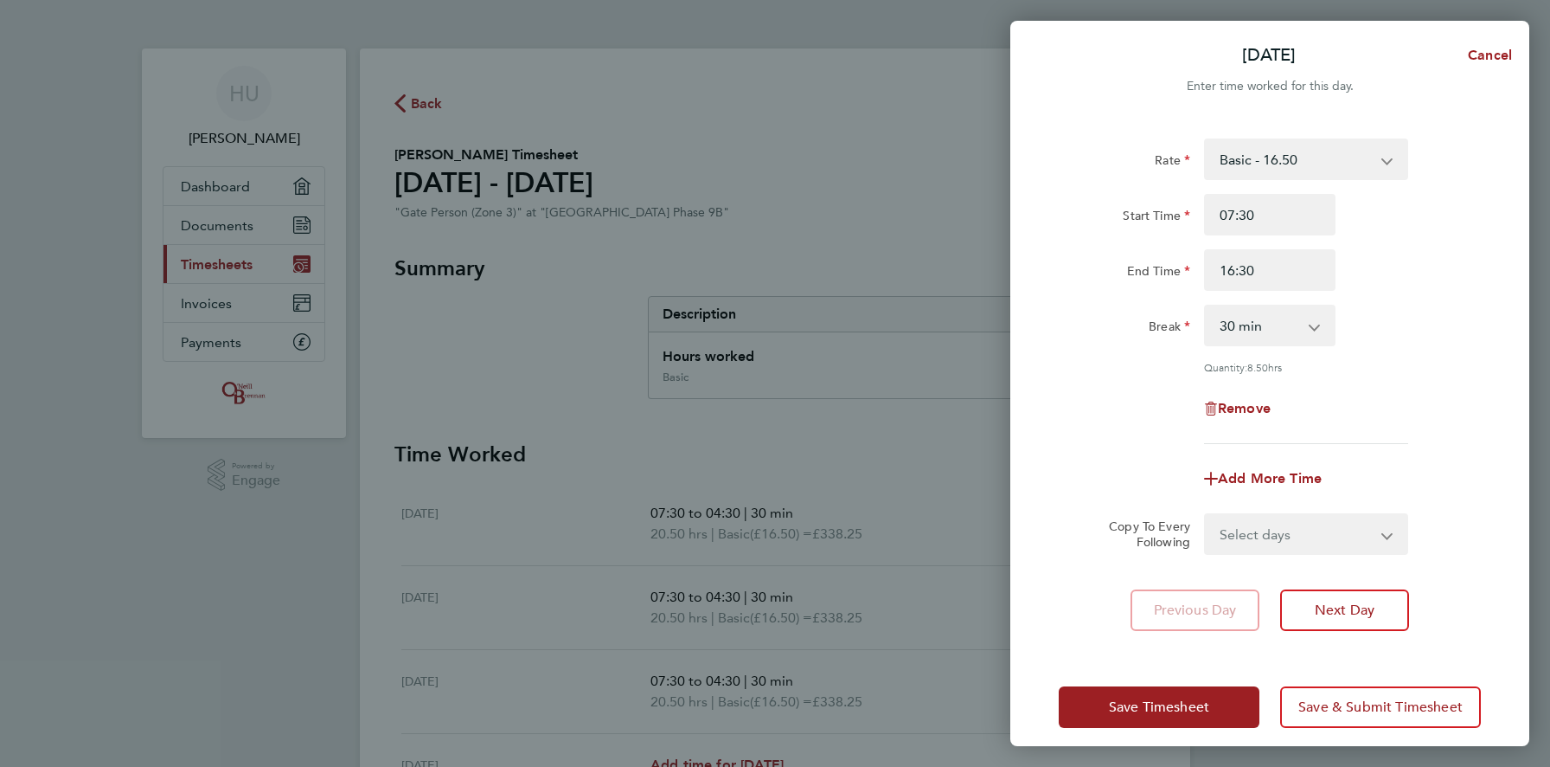
click at [1094, 643] on div "Rate Basic - 16.50 Start Time 07:30 End Time 16:30 Break 0 min 15 min 30 min 45…" at bounding box center [1269, 385] width 519 height 534
click at [1120, 704] on span "Save Timesheet" at bounding box center [1159, 706] width 100 height 17
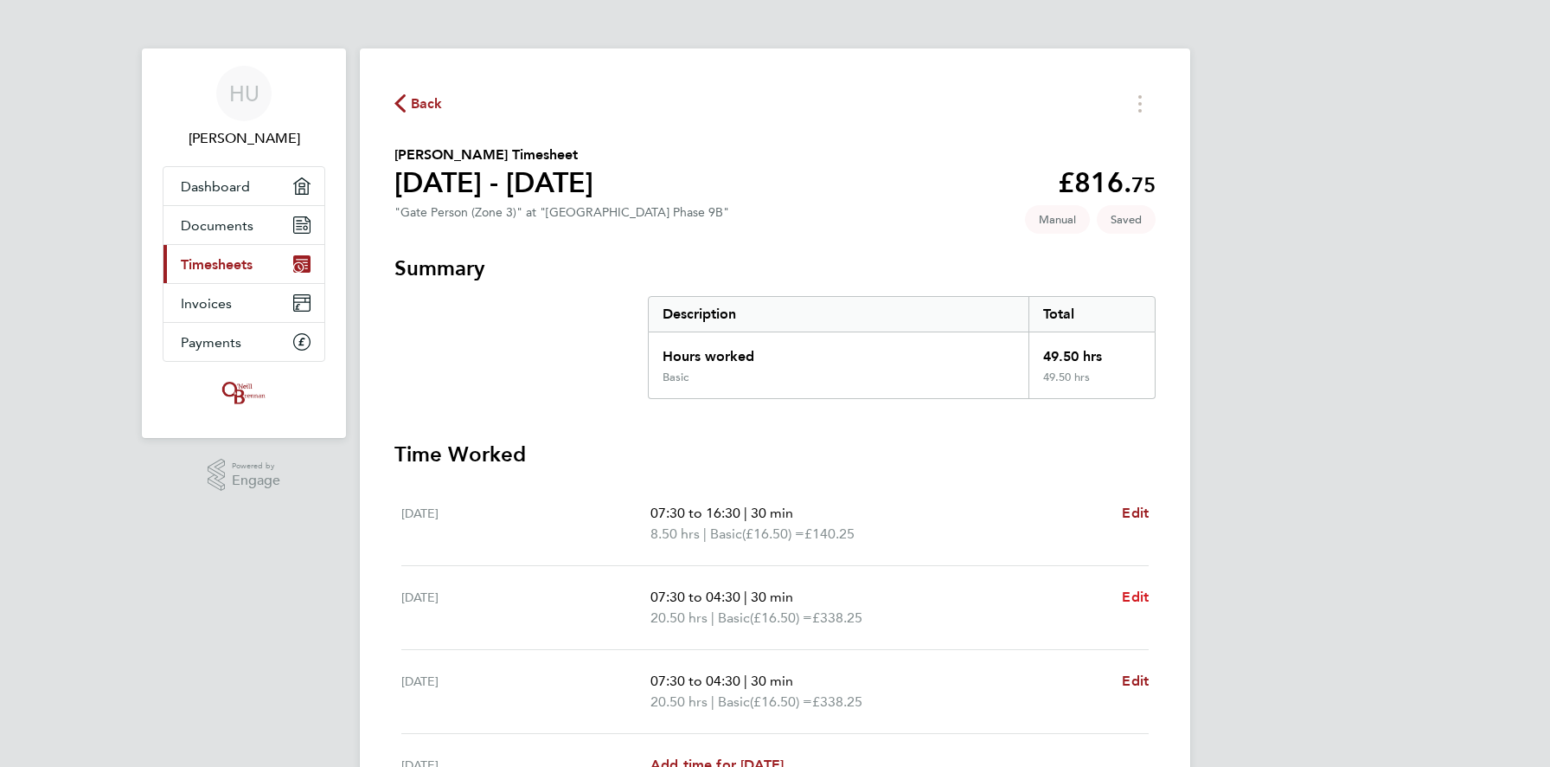
click at [1123, 597] on span "Edit" at bounding box center [1135, 596] width 27 height 16
select select "30"
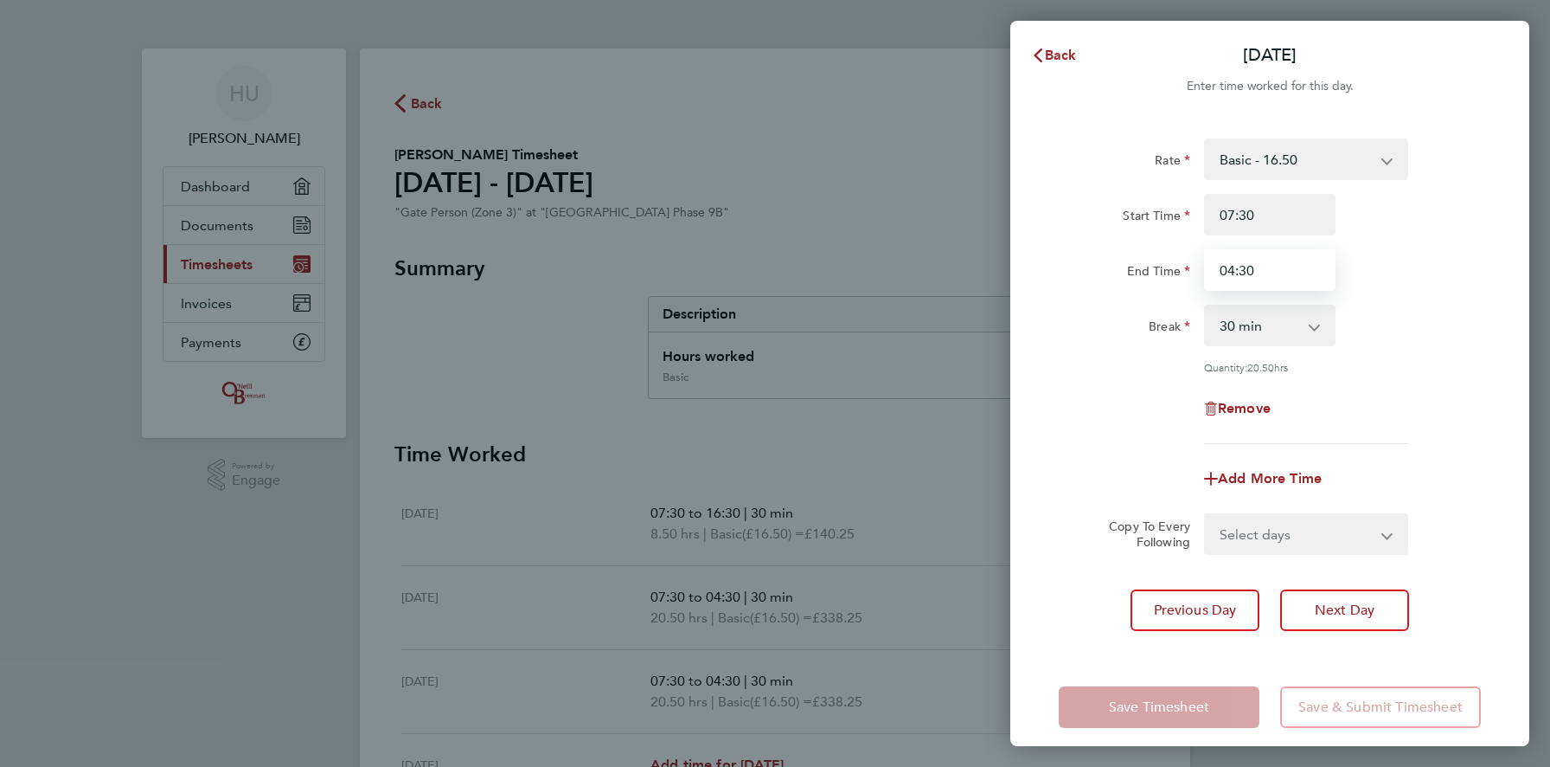
drag, startPoint x: 1235, startPoint y: 277, endPoint x: 1216, endPoint y: 274, distance: 19.2
click at [1216, 274] on input "04:30" at bounding box center [1269, 270] width 131 height 42
type input "16:30"
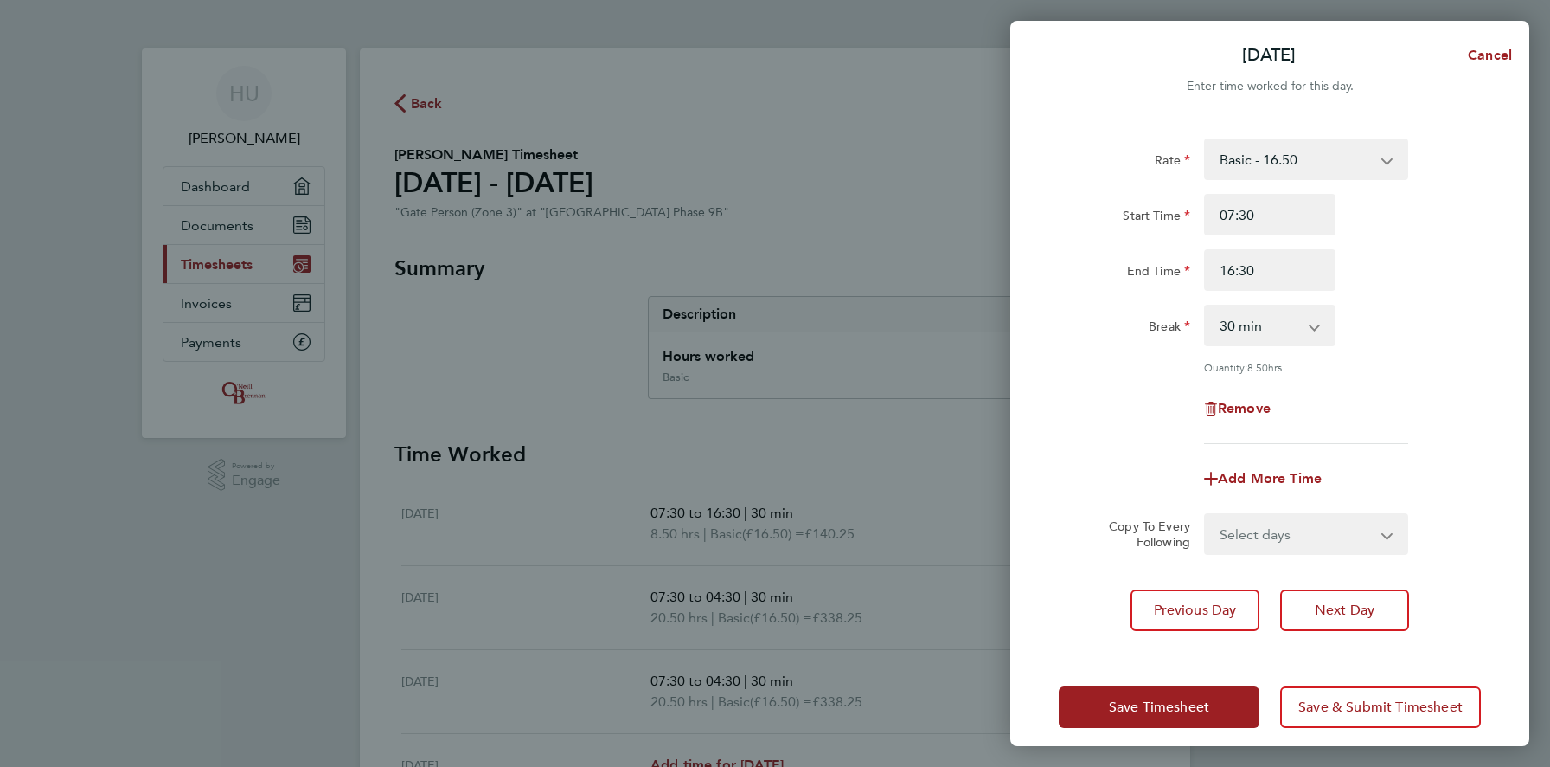
click at [1162, 670] on div "Save Timesheet Save & Submit Timesheet" at bounding box center [1269, 706] width 519 height 111
click at [1153, 707] on span "Save Timesheet" at bounding box center [1159, 706] width 100 height 17
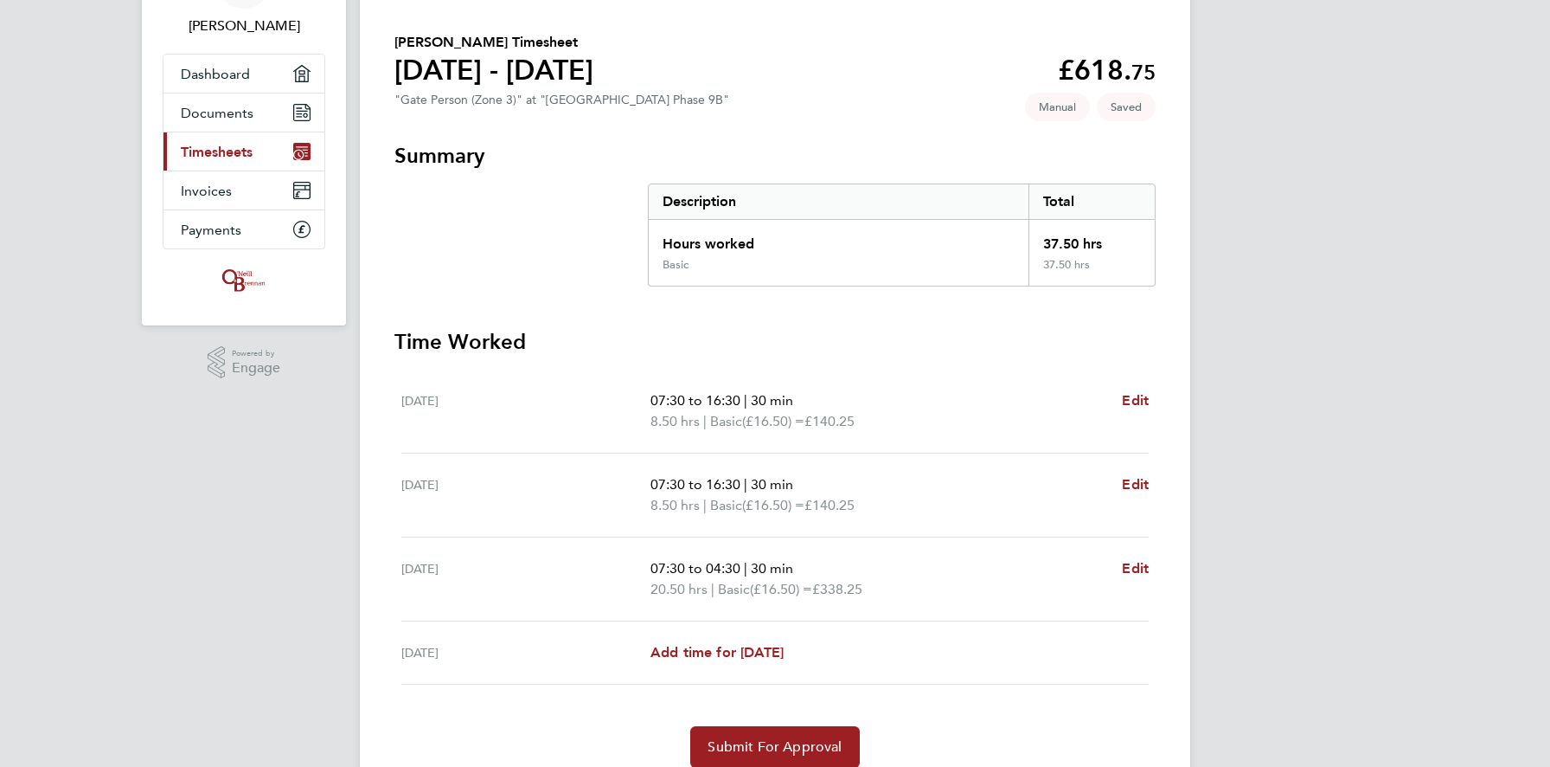
scroll to position [113, 0]
click at [1137, 569] on span "Edit" at bounding box center [1135, 567] width 27 height 16
select select "30"
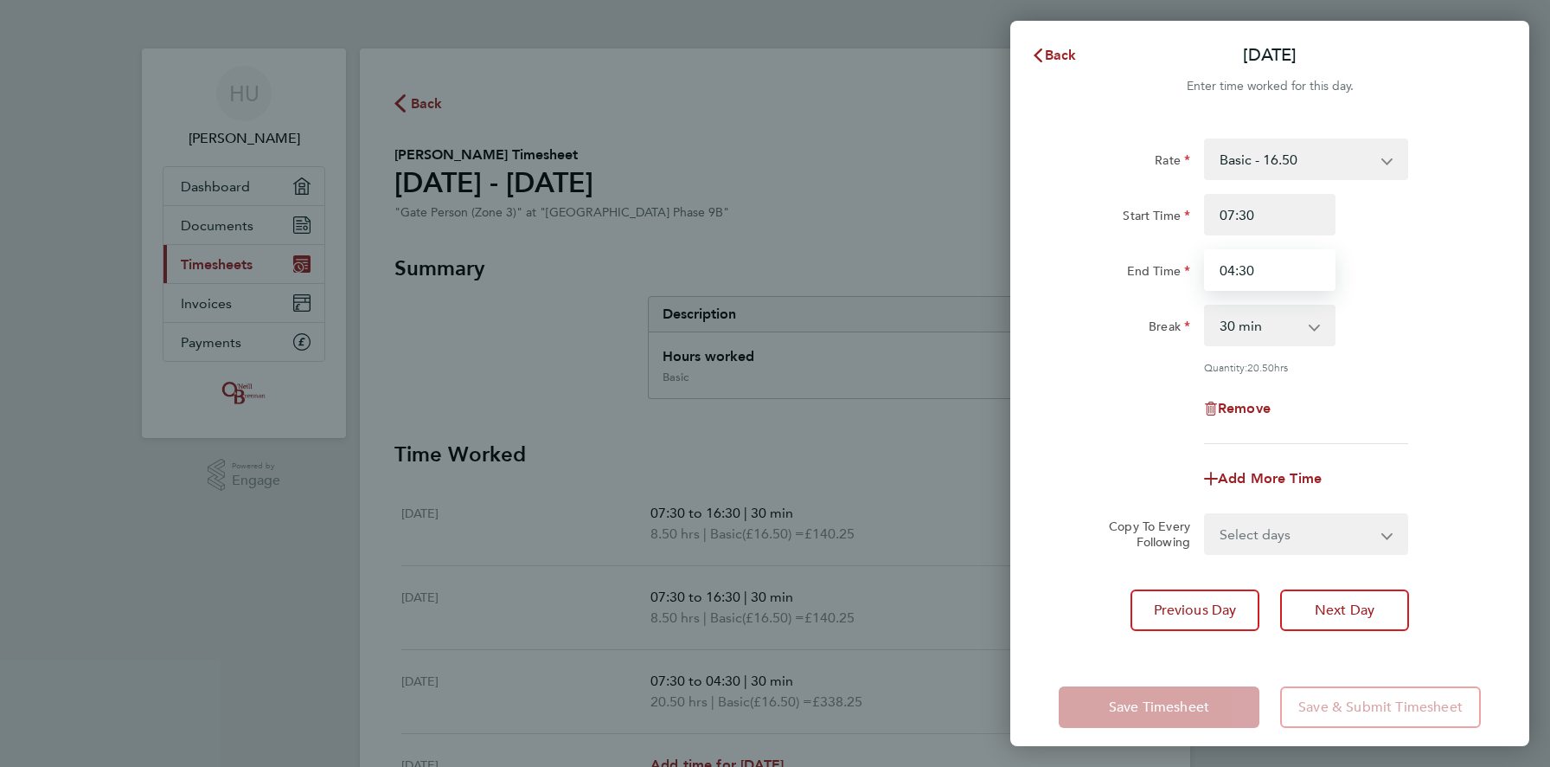
drag, startPoint x: 1234, startPoint y: 273, endPoint x: 1208, endPoint y: 273, distance: 26.0
click at [1208, 273] on input "04:30" at bounding box center [1269, 270] width 131 height 42
type input "16:30"
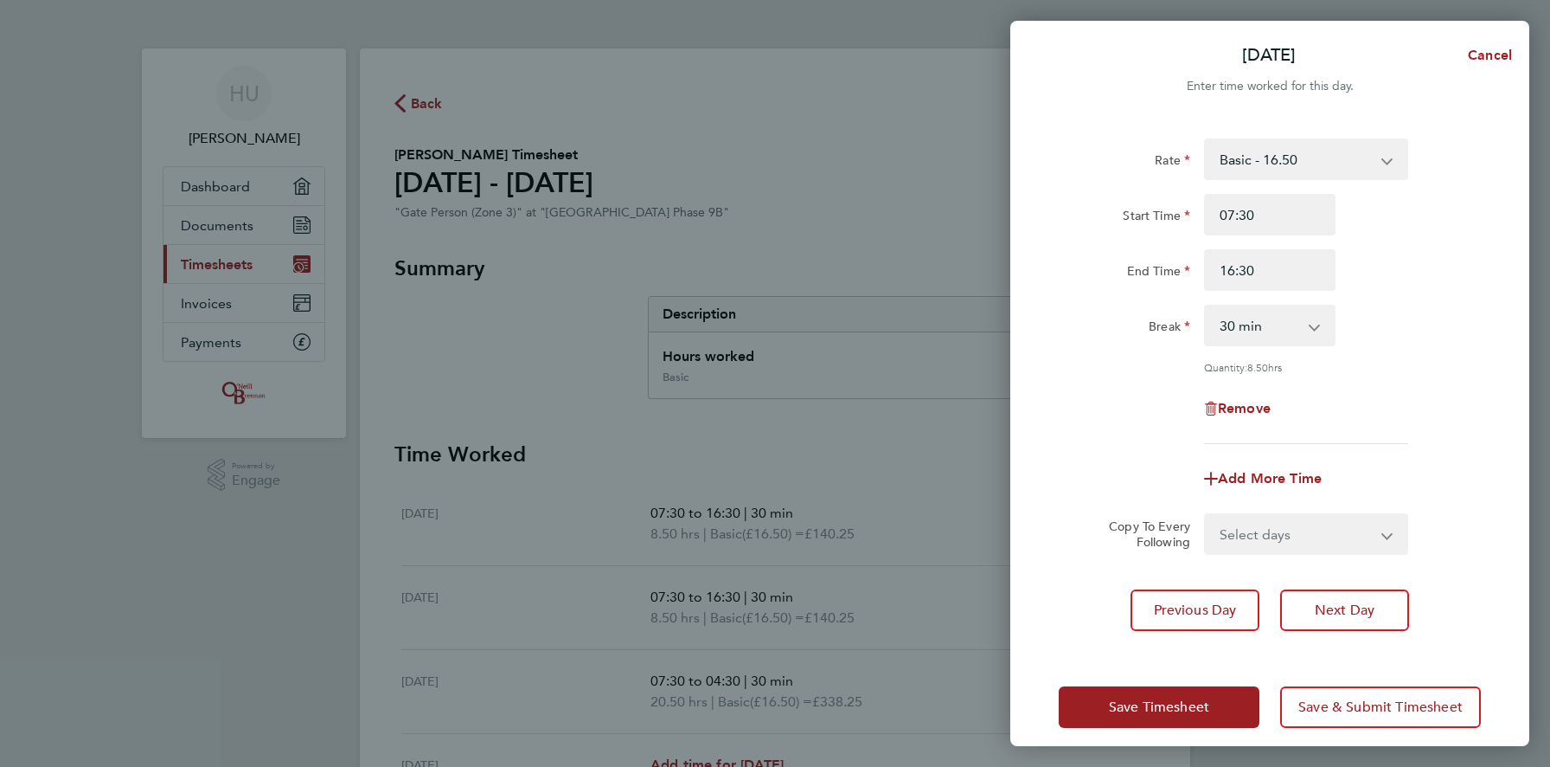
click at [1145, 717] on app-form-button "Save Timesheet" at bounding box center [1164, 707] width 211 height 42
click at [1145, 717] on button "Save Timesheet" at bounding box center [1159, 707] width 201 height 42
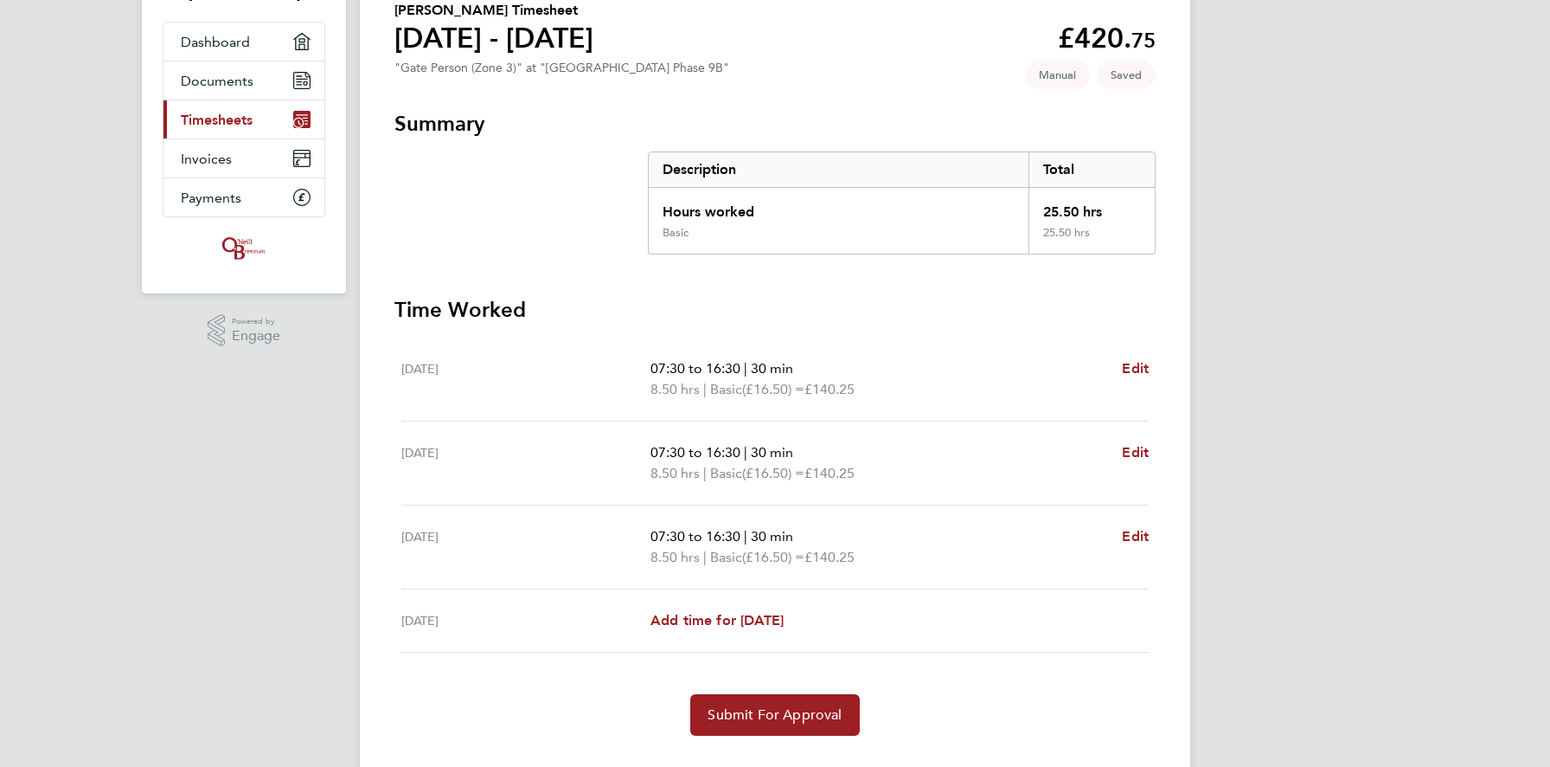
scroll to position [148, 0]
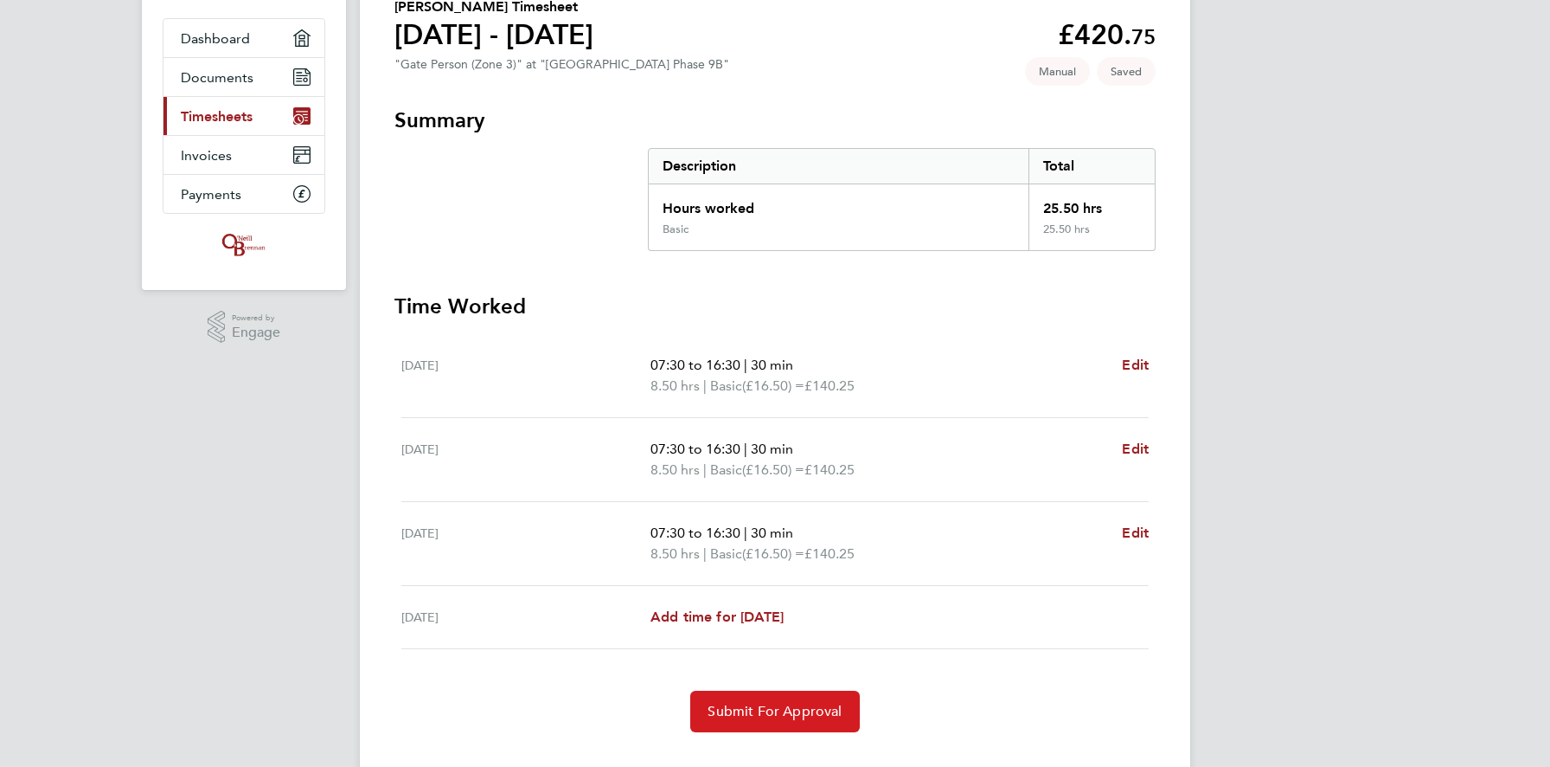
click at [771, 712] on span "Submit For Approval" at bounding box center [775, 710] width 134 height 17
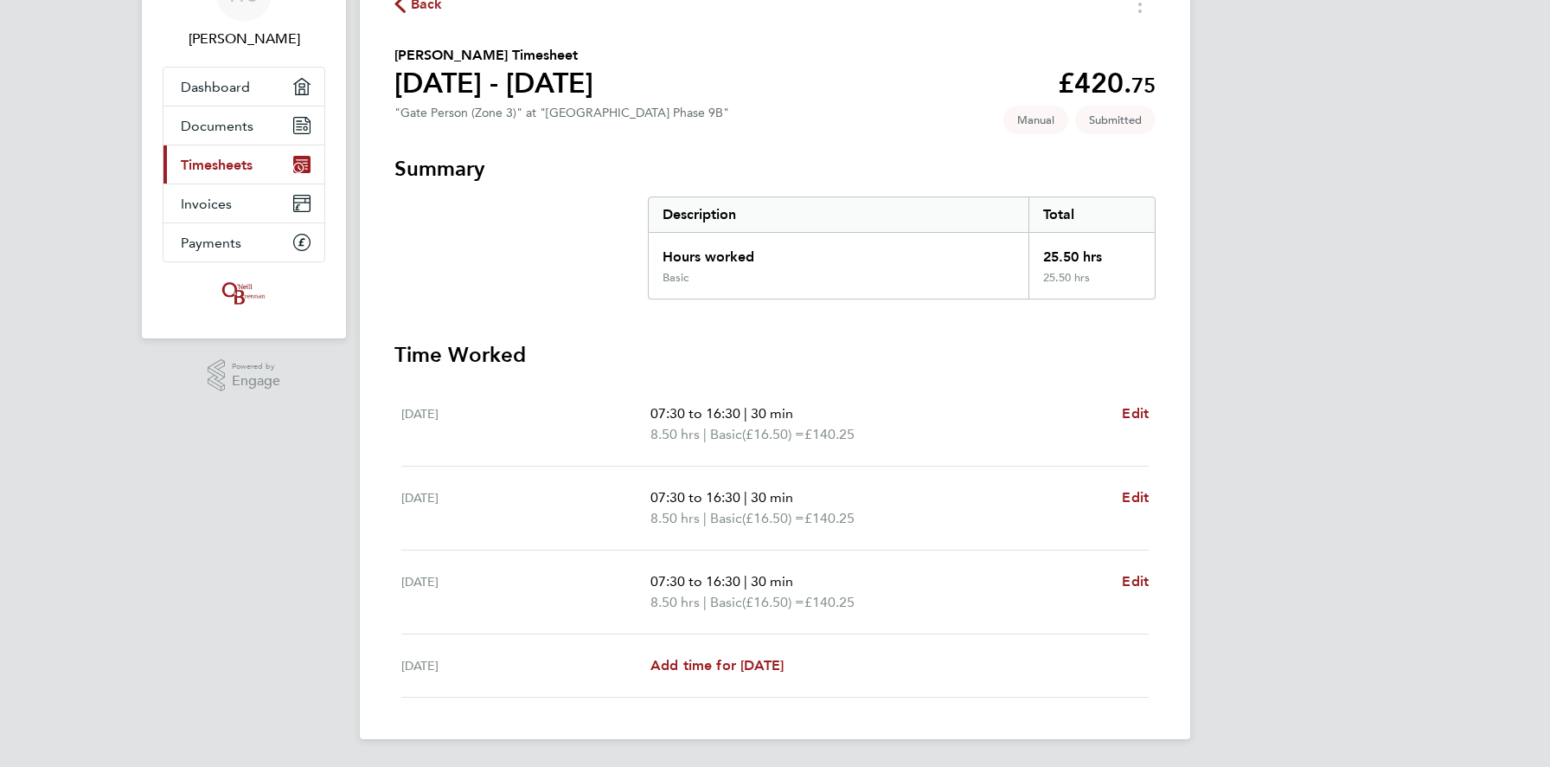
scroll to position [0, 0]
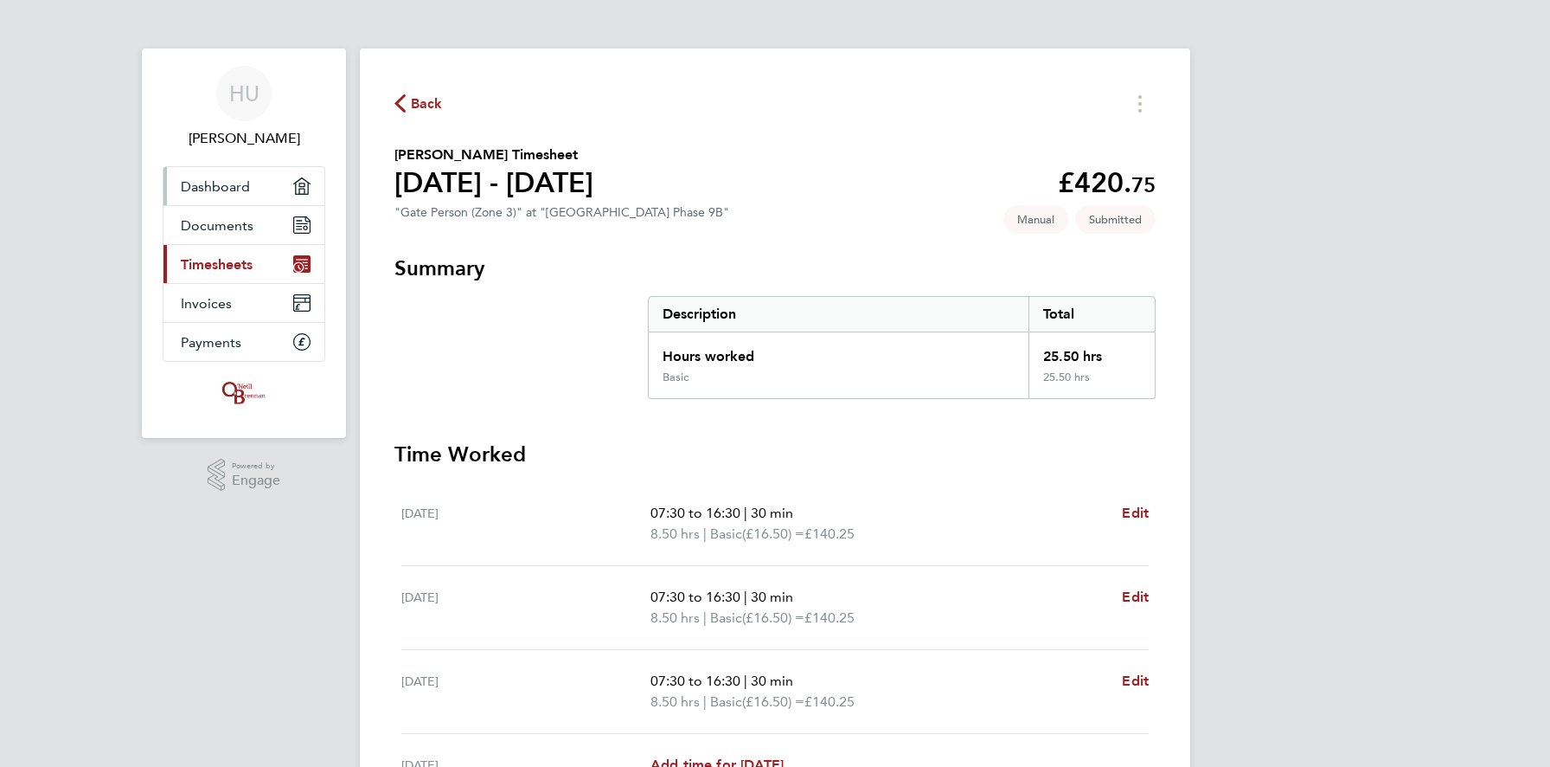
click at [224, 188] on span "Dashboard" at bounding box center [215, 186] width 69 height 16
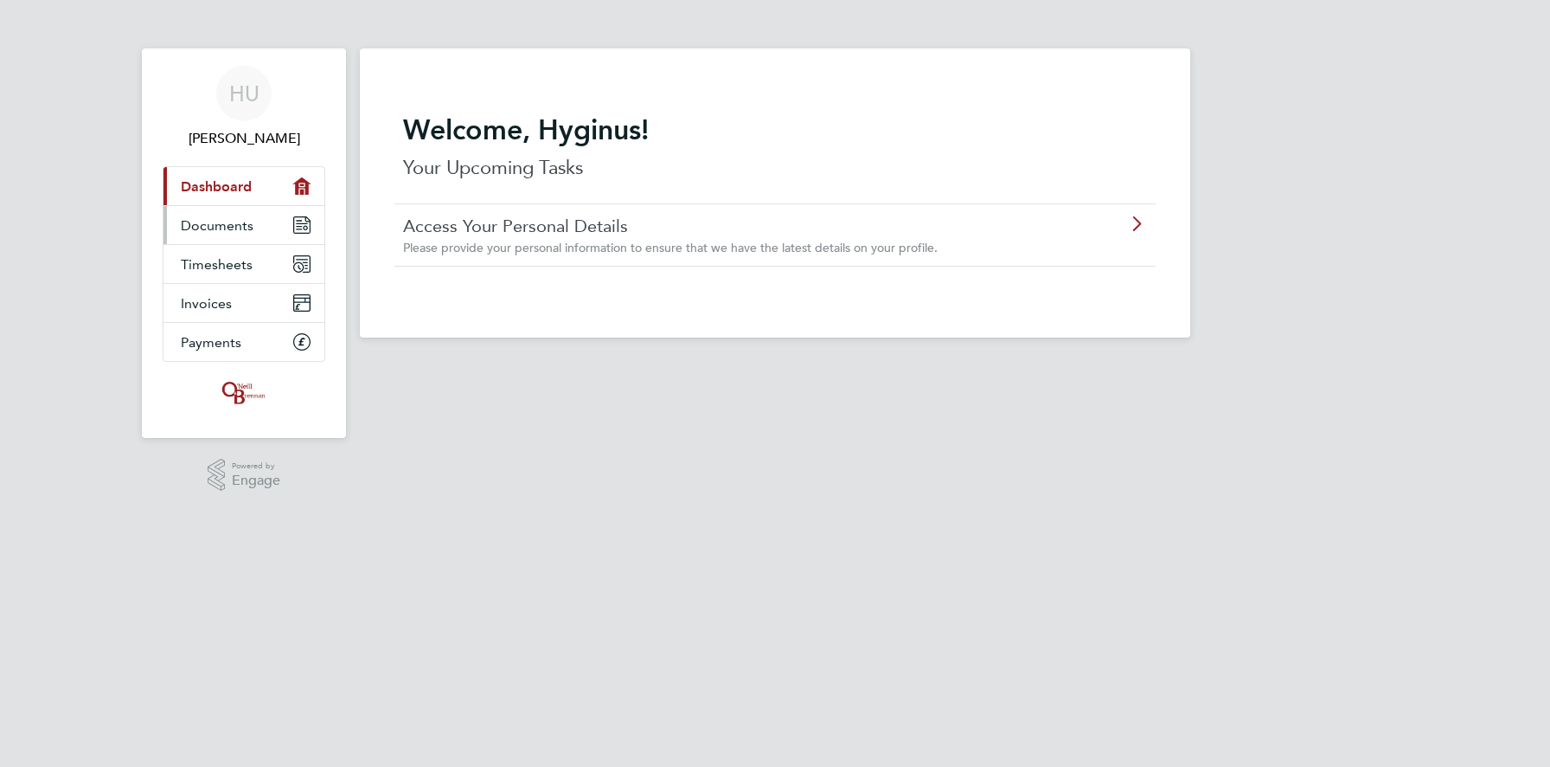
click at [234, 218] on span "Documents" at bounding box center [217, 225] width 73 height 16
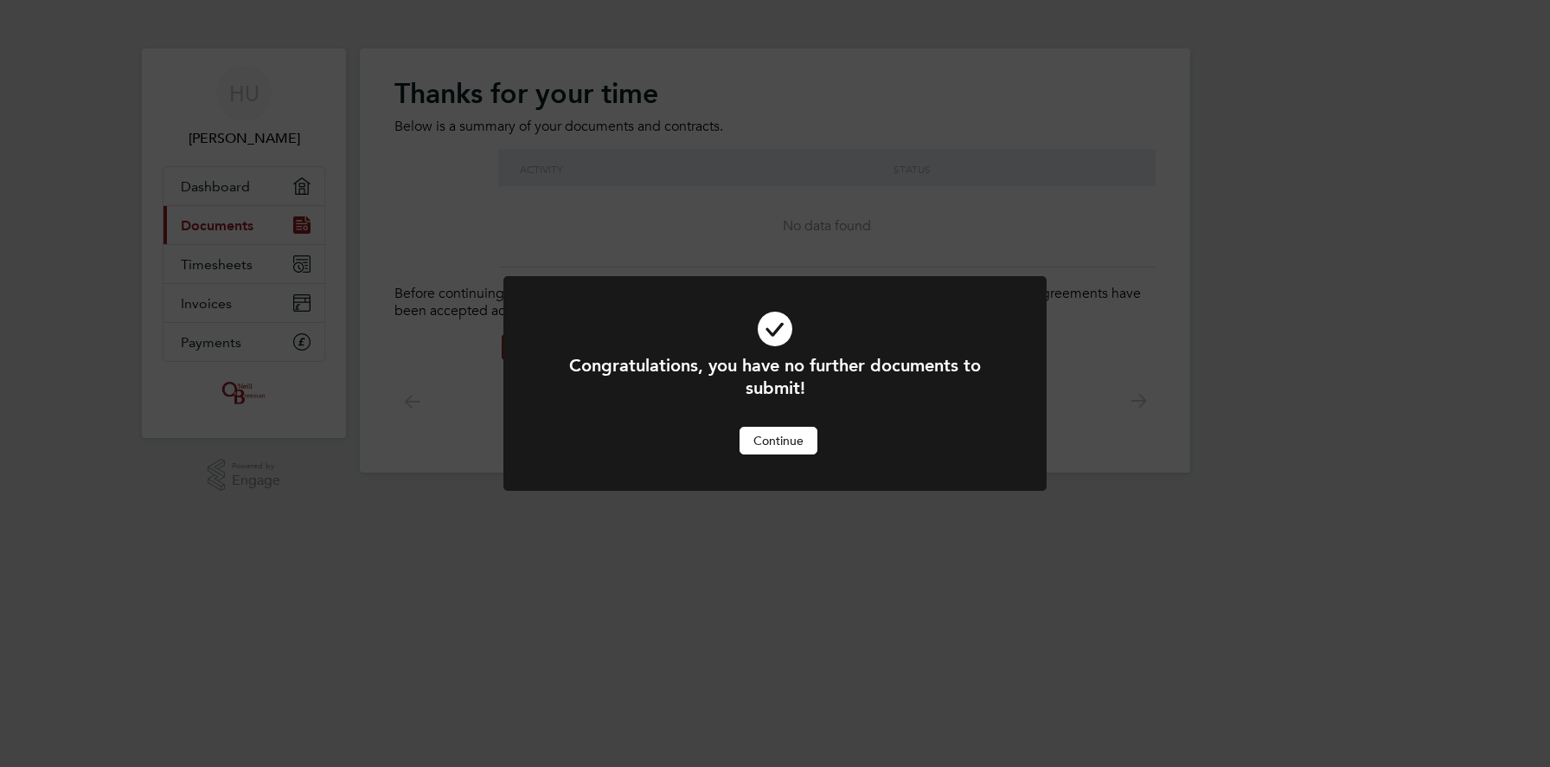
click at [791, 446] on button "Continue" at bounding box center [779, 441] width 78 height 28
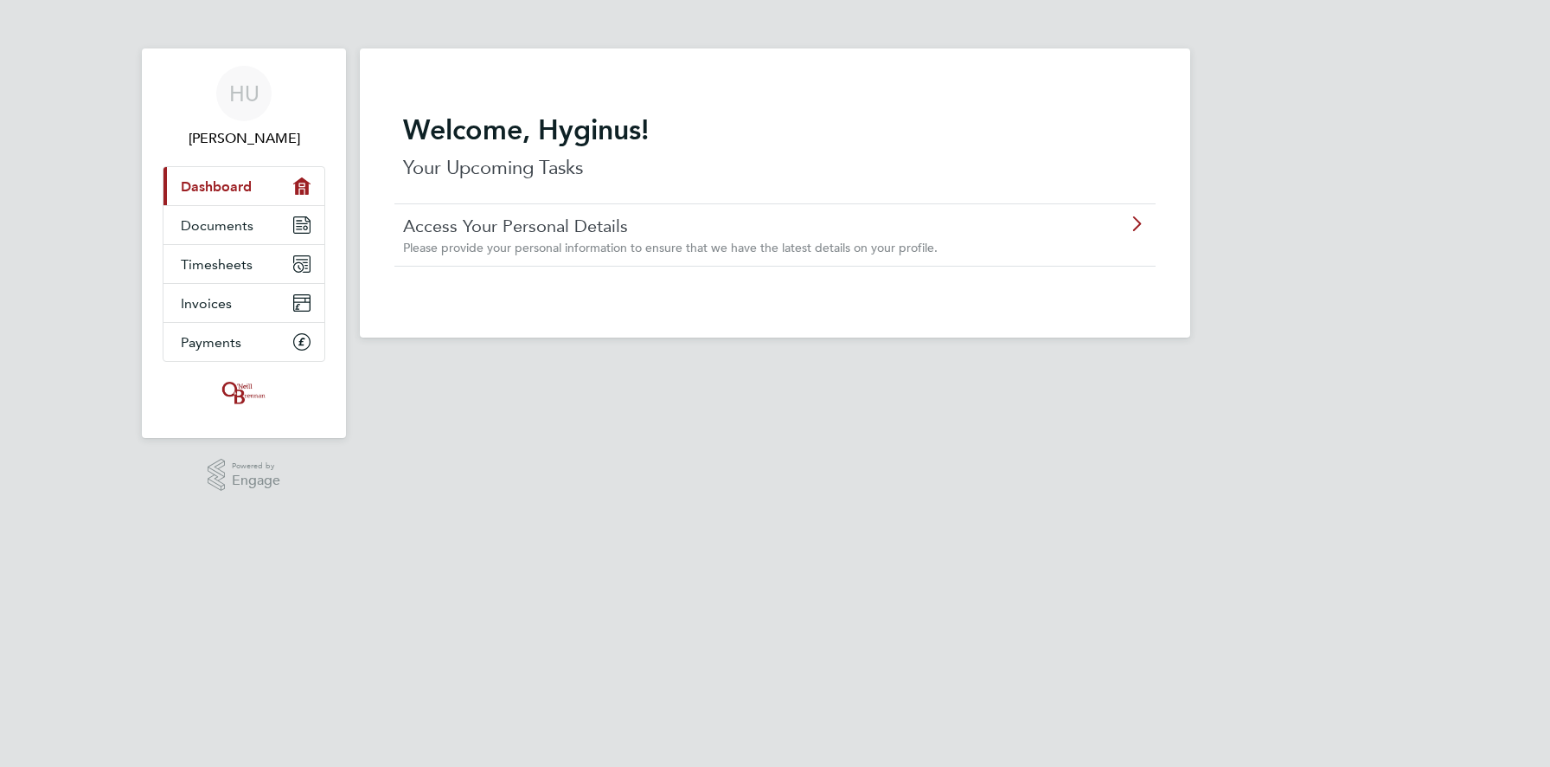
click at [1074, 215] on div at bounding box center [1102, 223] width 89 height 16
